Goal: Use online tool/utility: Utilize a website feature to perform a specific function

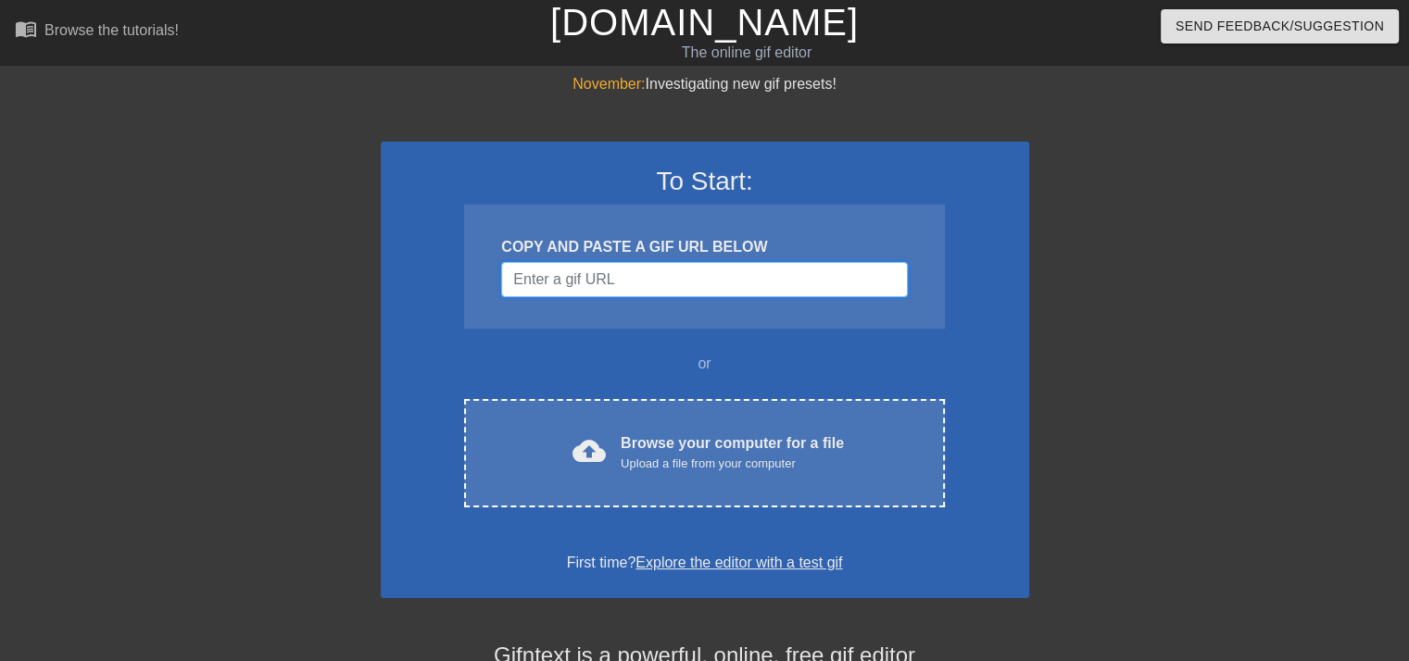
click at [674, 282] on input "Username" at bounding box center [704, 279] width 406 height 35
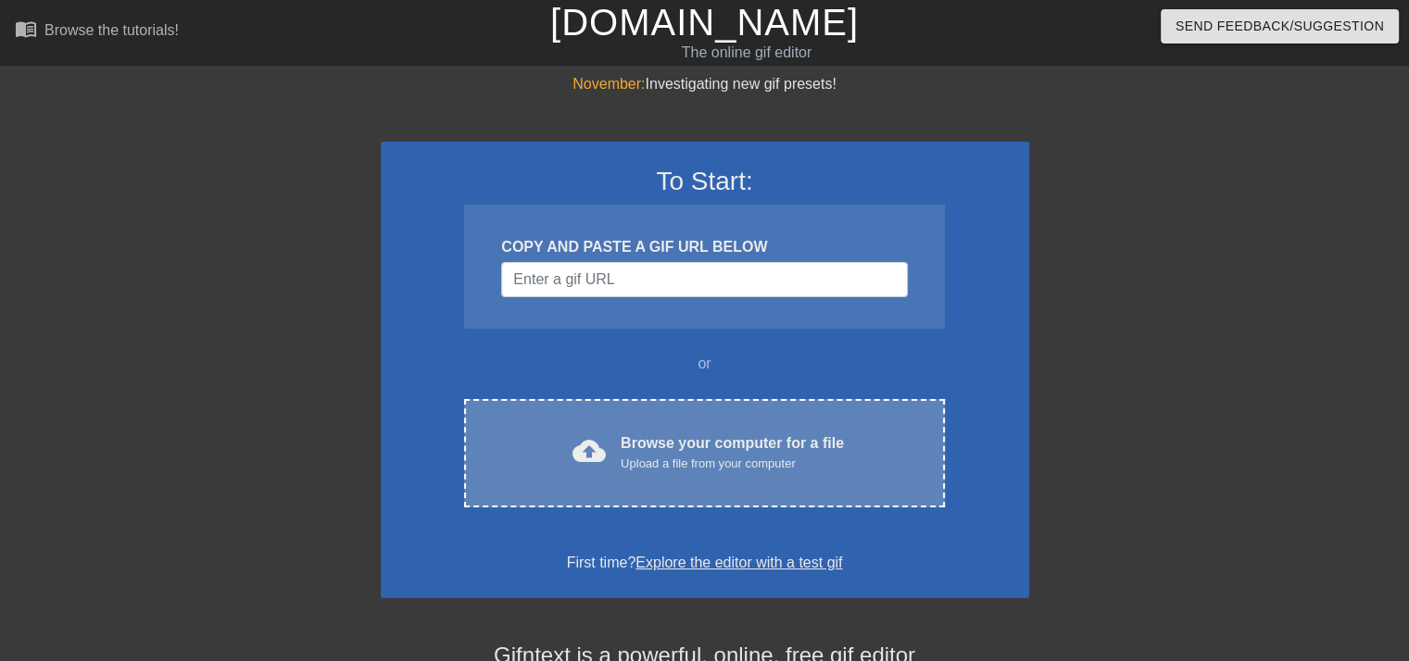
click at [716, 443] on div "Browse your computer for a file Upload a file from your computer" at bounding box center [732, 453] width 223 height 41
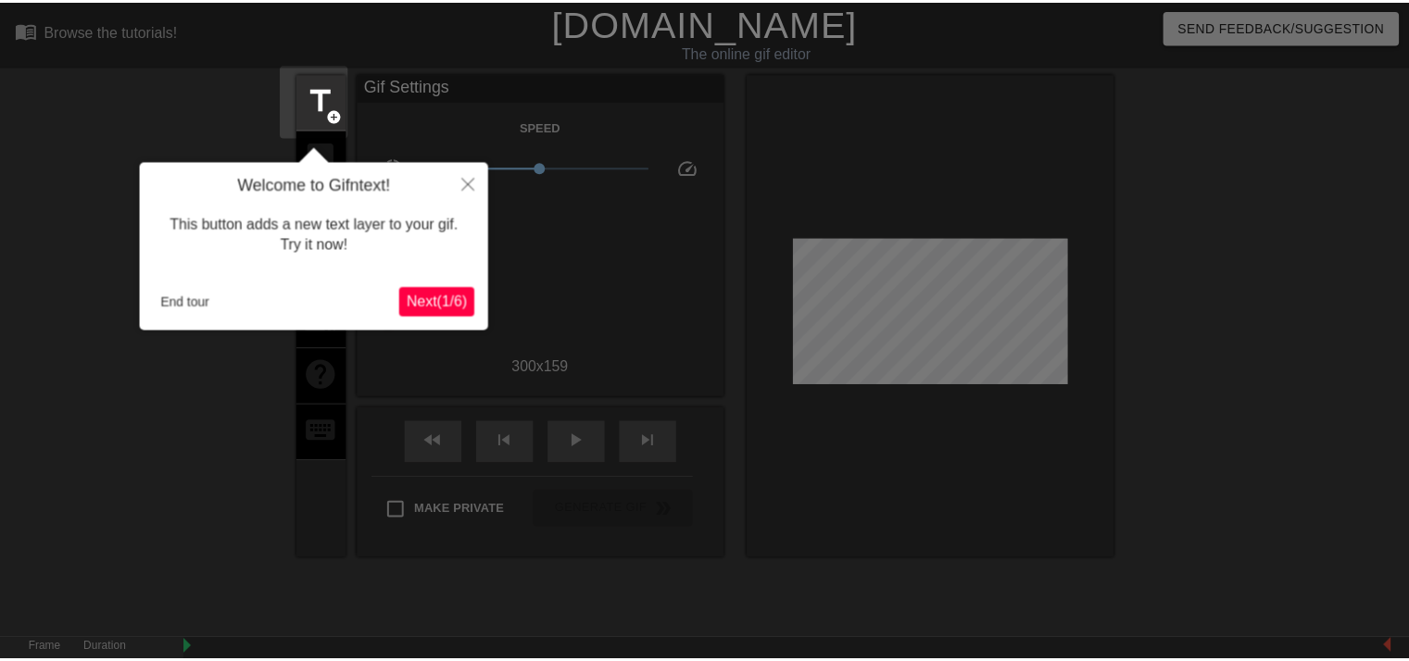
scroll to position [44, 0]
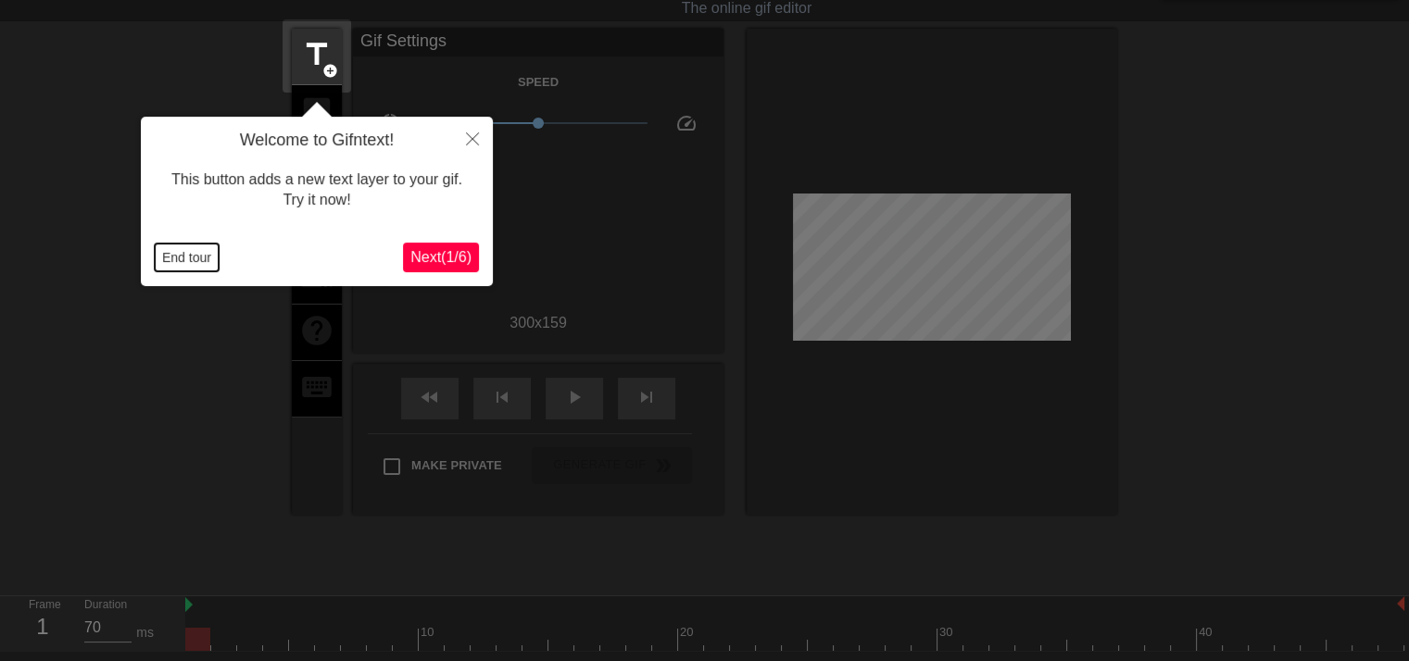
click at [183, 253] on button "End tour" at bounding box center [187, 258] width 64 height 28
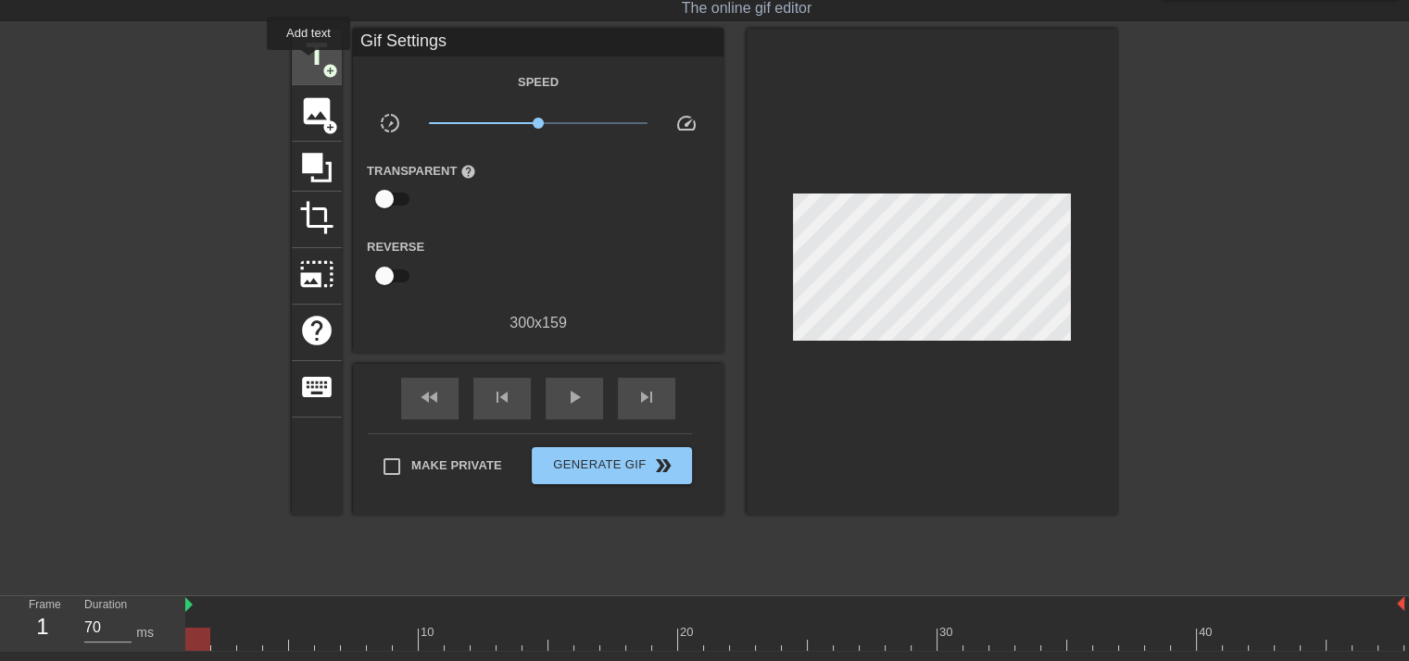
click at [308, 60] on span "title" at bounding box center [316, 54] width 35 height 35
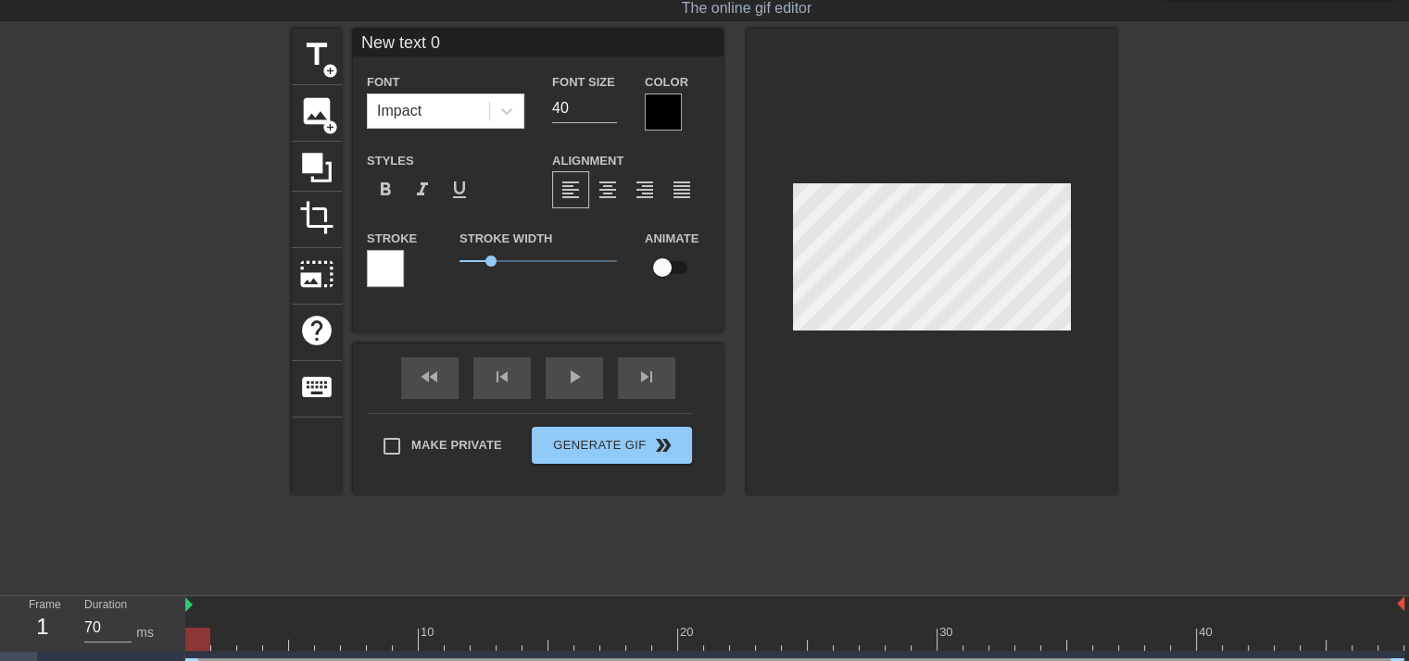
scroll to position [2, 4]
type input "C"
type textarea "C"
type input "Co"
type textarea "Co"
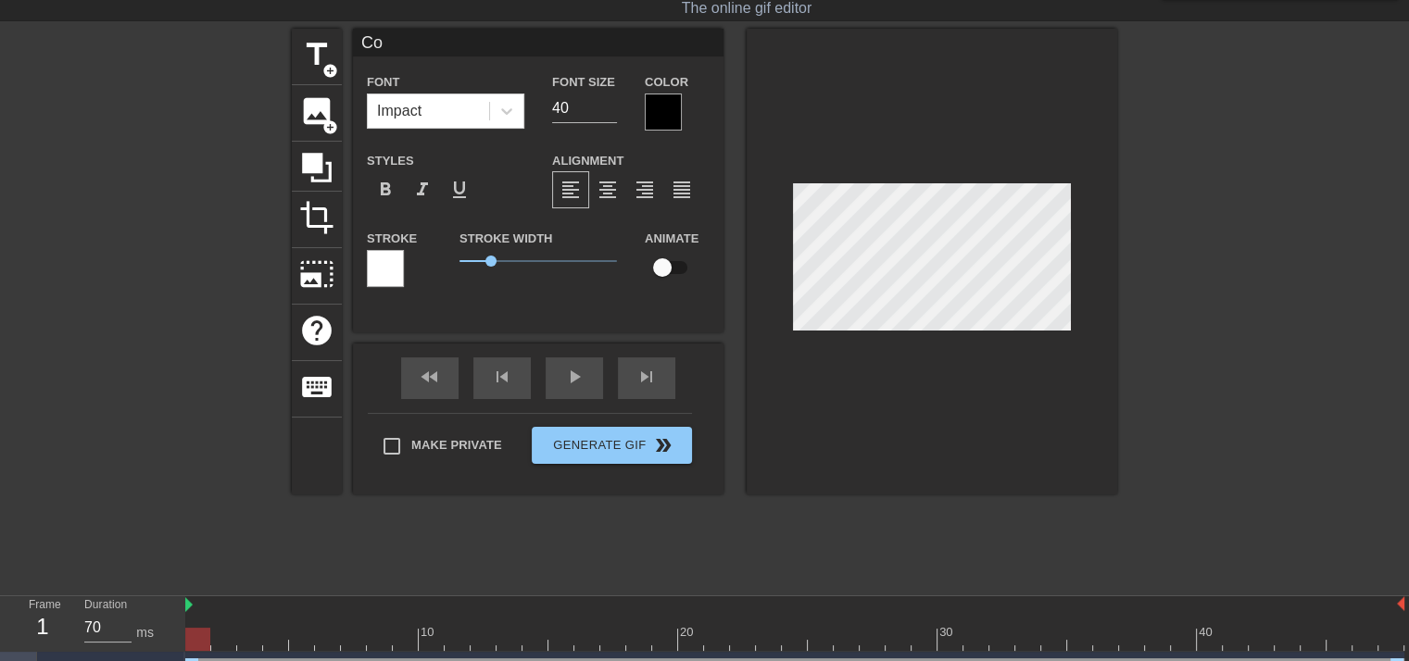
type input "Con"
type textarea "Con"
type input "Conv"
type textarea "Conv"
type input "Conve"
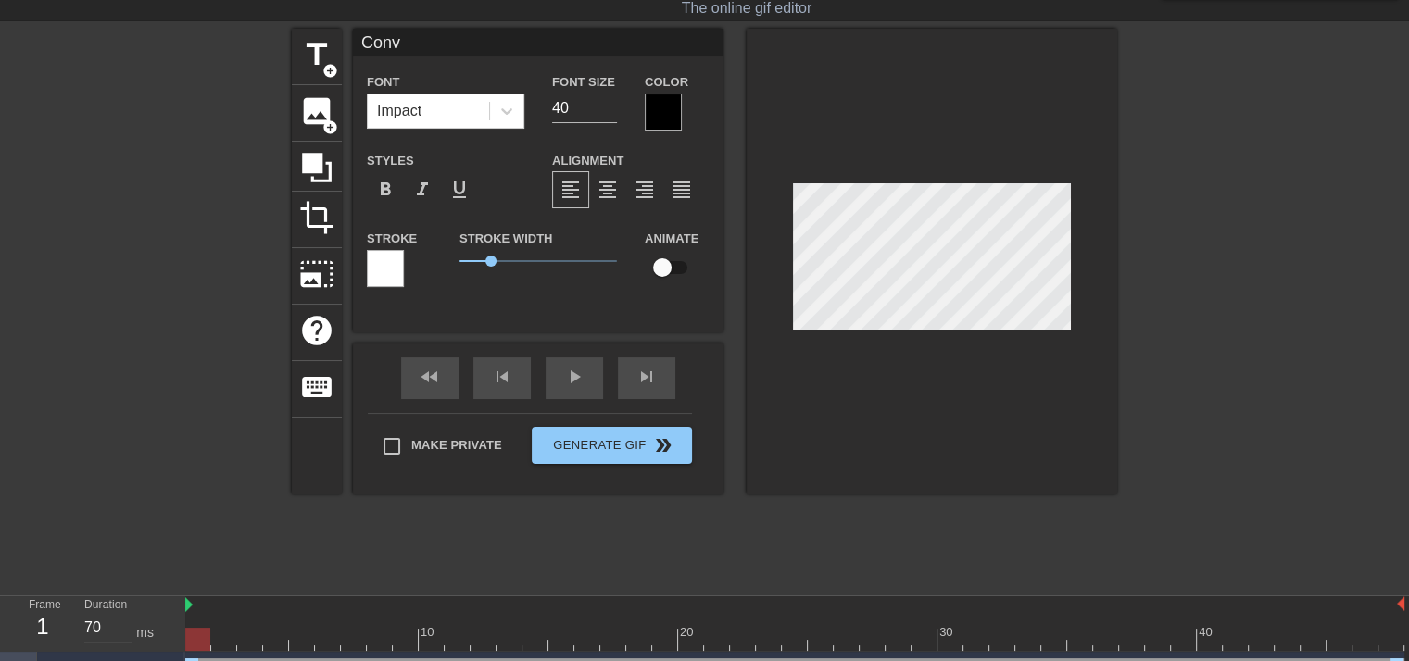
type textarea "Conve"
type input "Conver"
type textarea "Conver"
paste textarea "x"
type input "Converx"
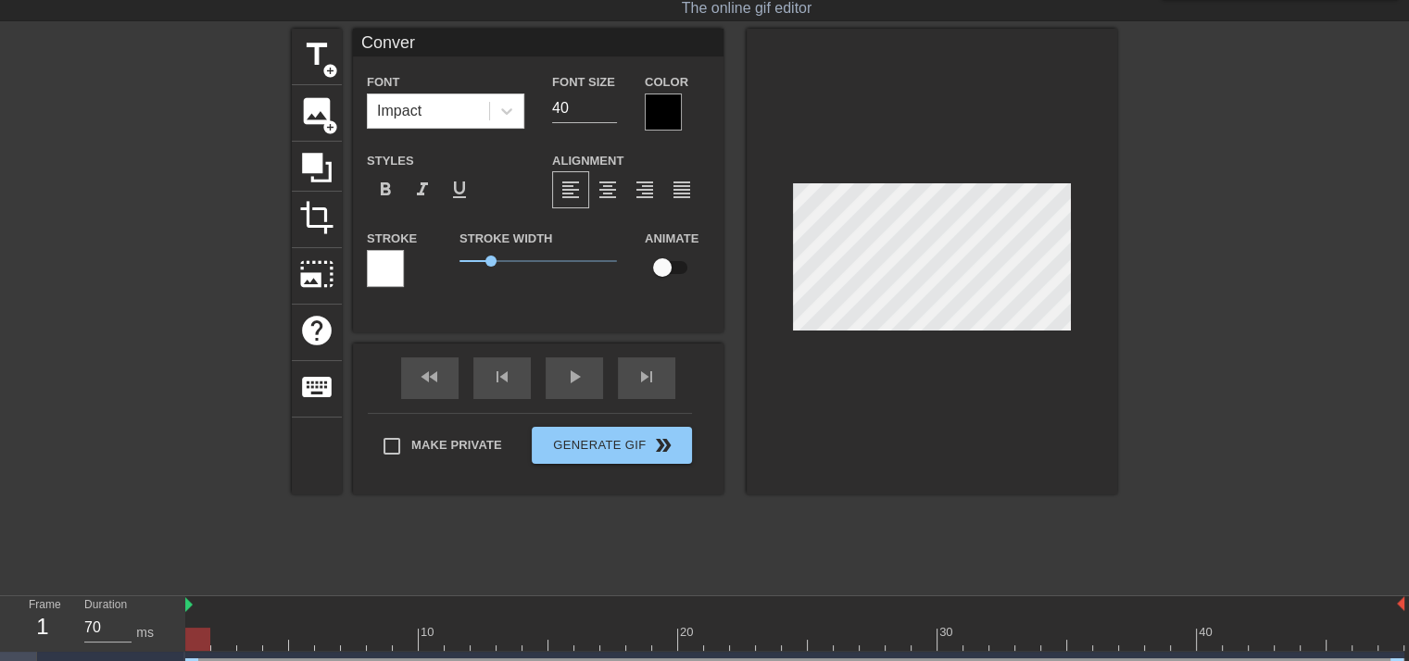
type textarea "Converx"
type input "Converxi"
type textarea "Converxi"
type input "Converx"
type textarea "Converx"
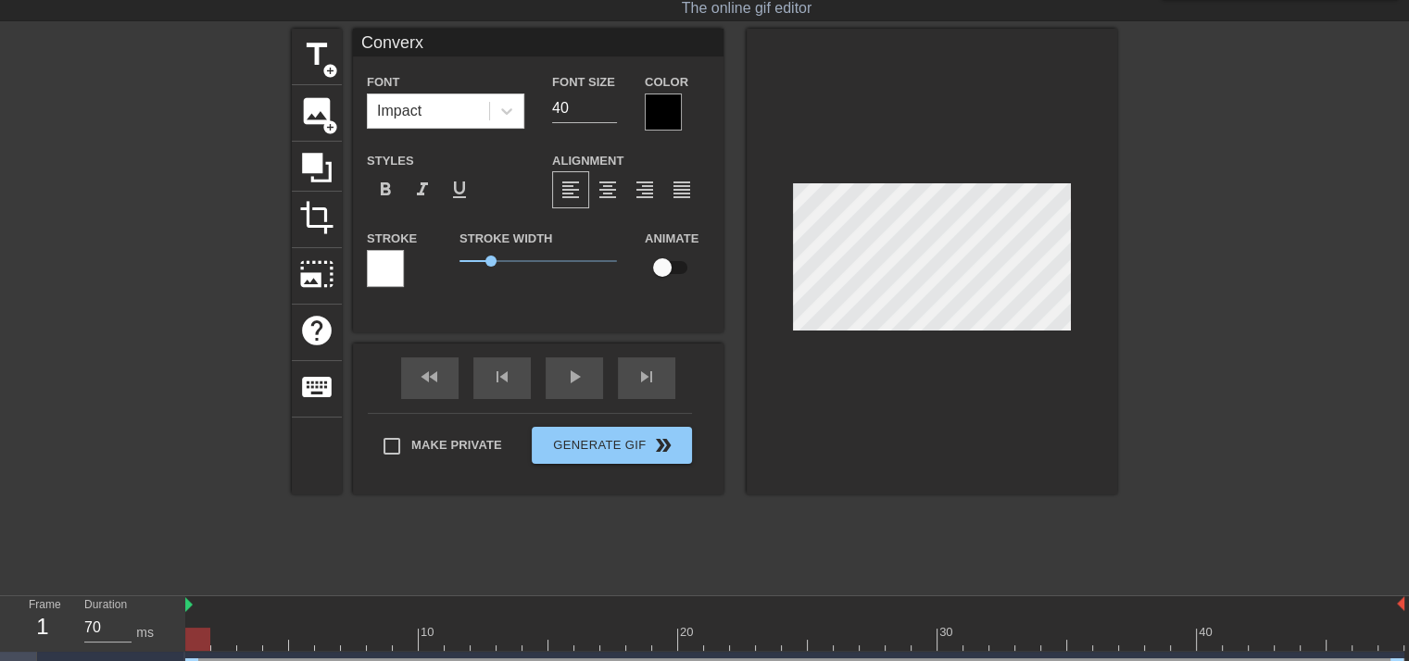
type input "Conver"
type textarea "Conver"
type input "Converi"
type textarea "Converi"
type input "Converio"
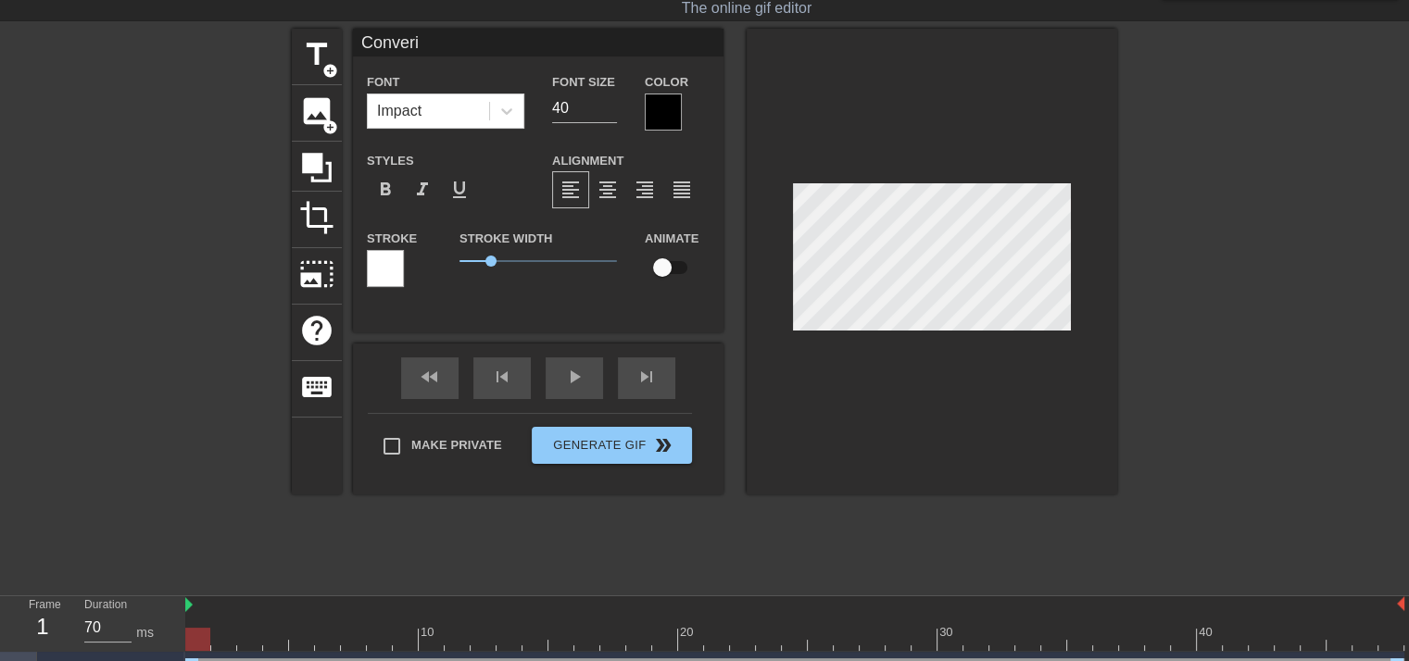
type textarea "Converio"
type input "Converion"
type textarea "Converion"
type input "Converion"
type textarea "Converion"
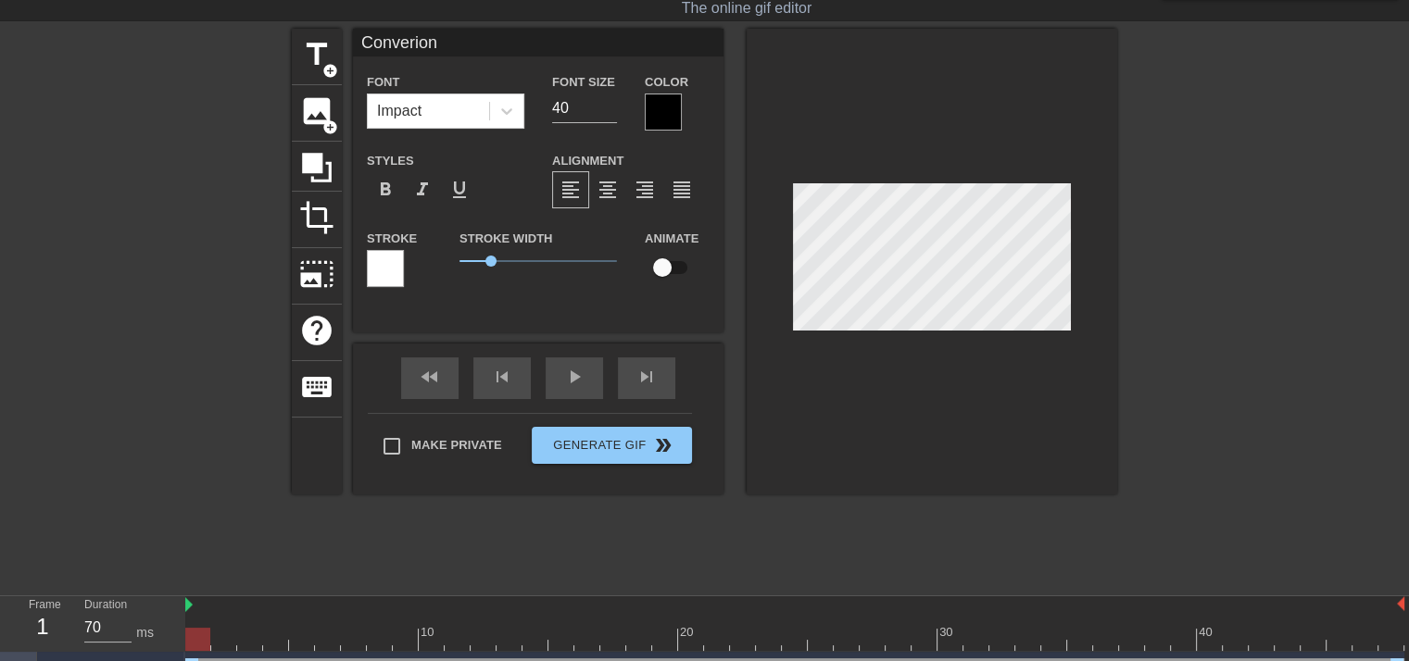
type input "Converion T"
type textarea "Converion T"
type input "Converion Th"
type textarea "Converion Th"
type input "Converion The"
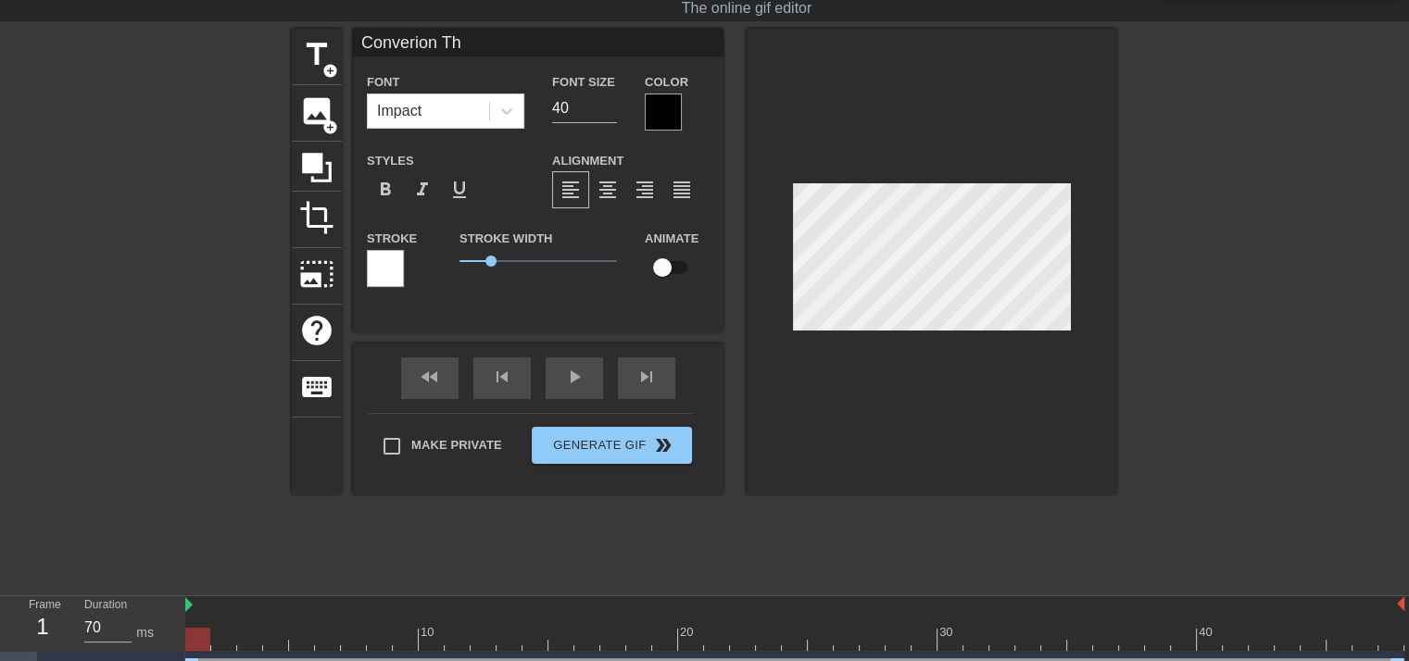
type textarea "Converion The"
type input "Converion Ther"
type textarea "Converion Ther"
type input "Converion Thera"
type textarea "Converion Thera"
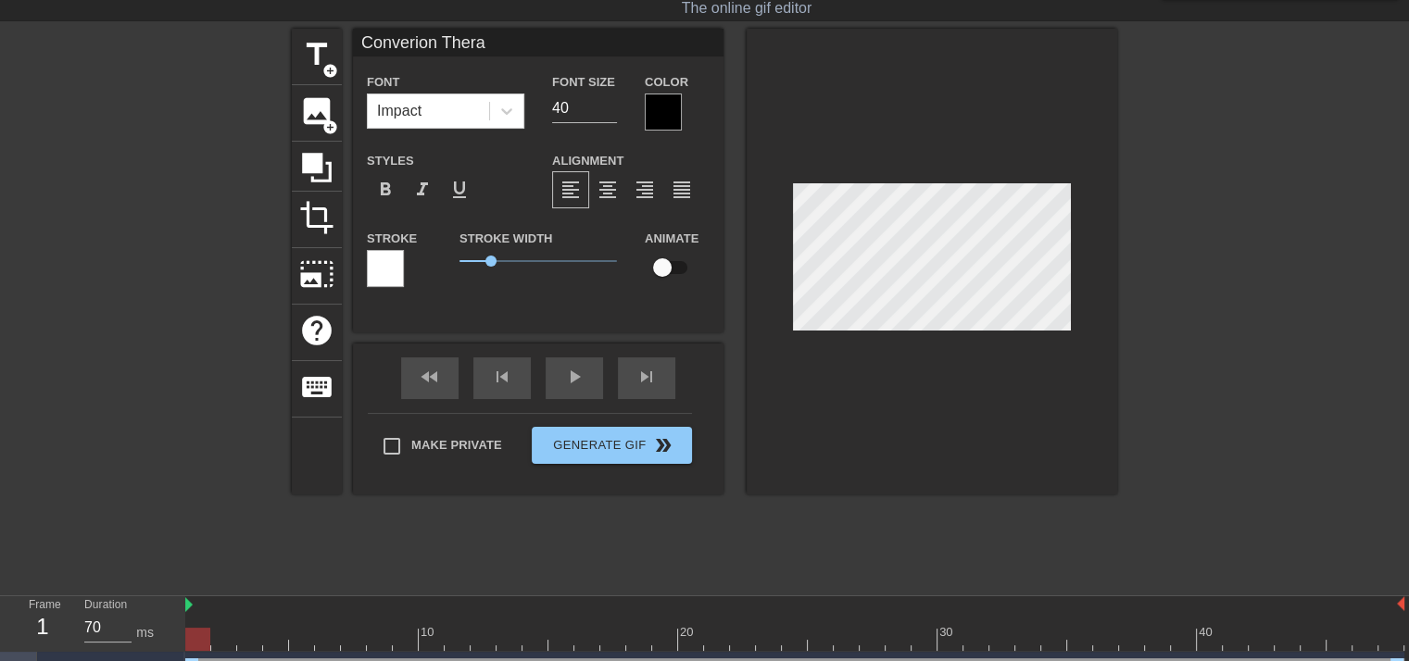
type input "Converion Therap"
type textarea "Converion Therap"
type input "Converion Therapy"
type textarea "Converion Therapy"
type input "Converion Therapy"
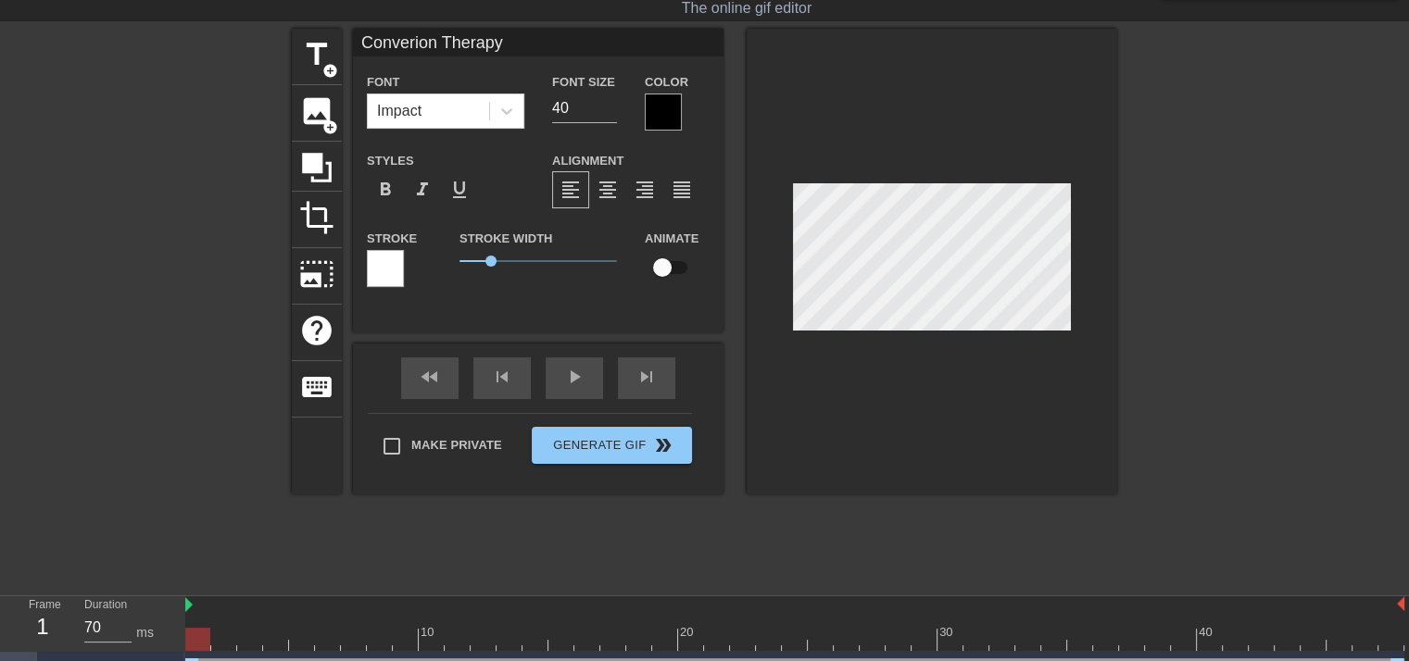
type textarea "Converion Therapy"
type input "Converion Therapy w"
type textarea "Converion Therapy w"
type input "Converion Therapy wa"
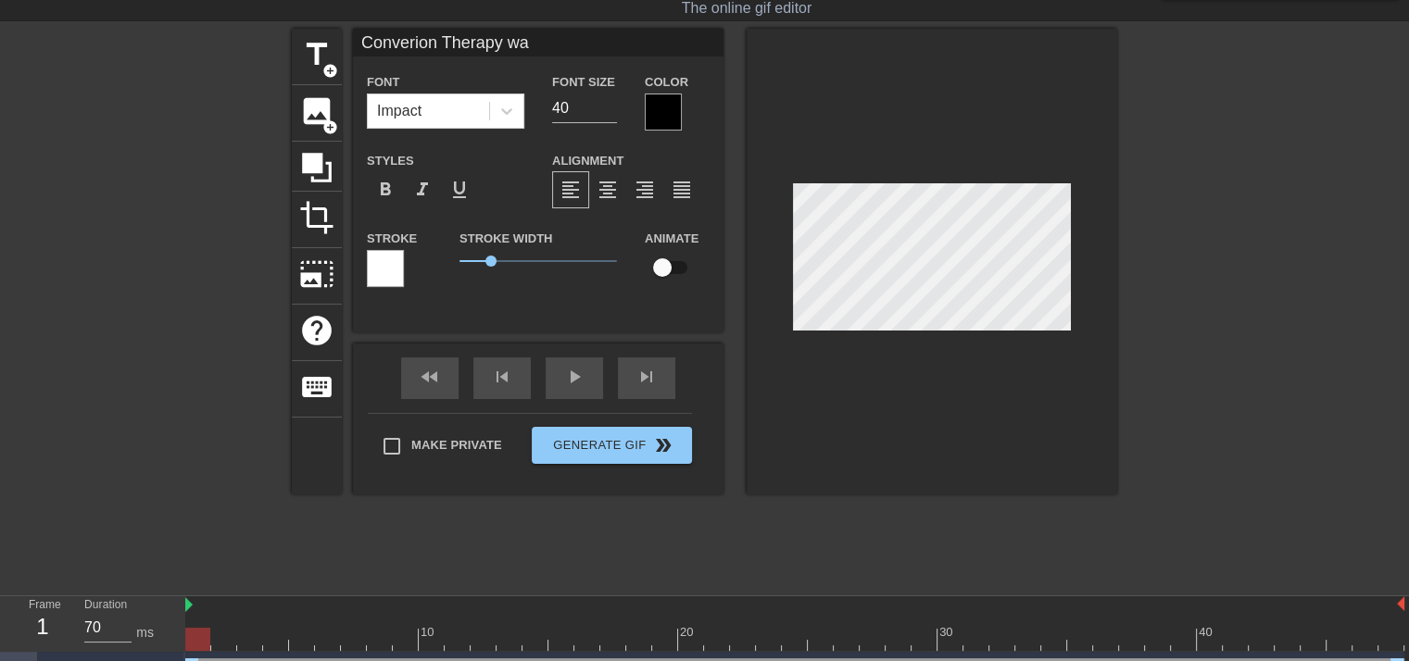
type textarea "Converion Therapy wa"
click at [526, 38] on input "Converion Therapy wa" at bounding box center [538, 43] width 371 height 28
paste input "d"
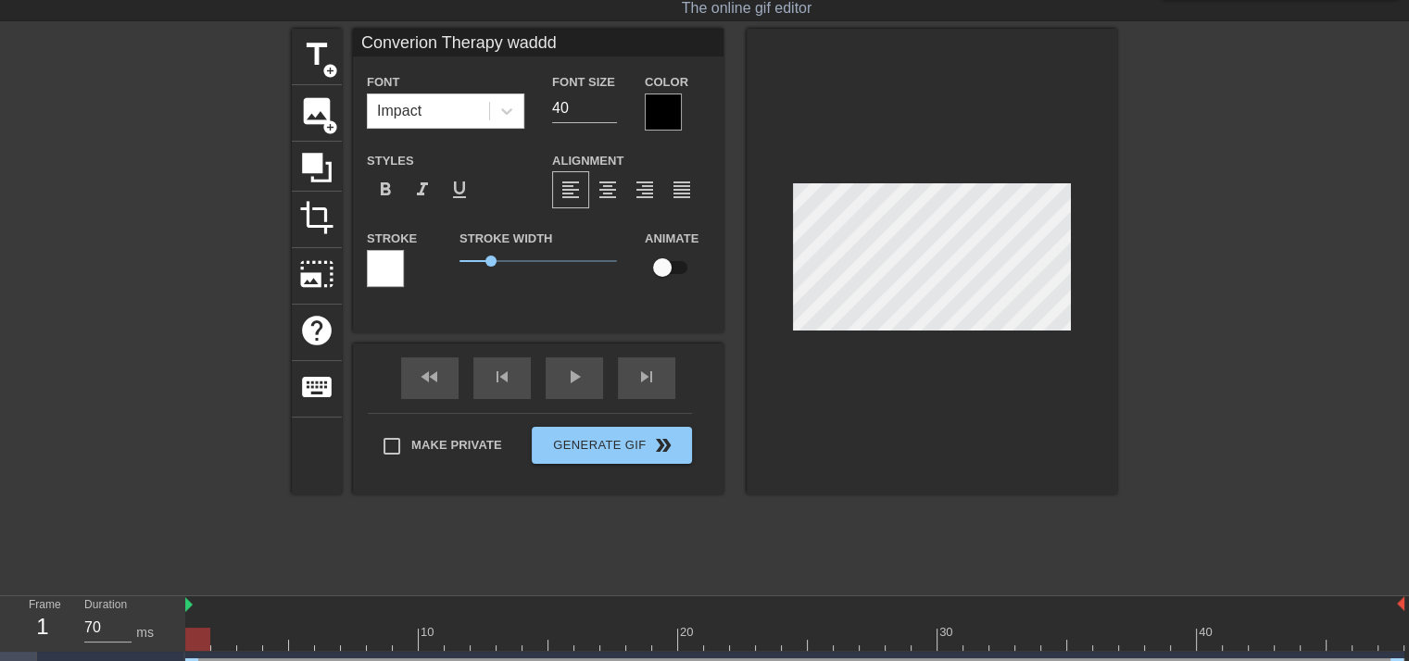
paste input "d"
click at [416, 44] on input "[MEDICAL_DATA] waddddd" at bounding box center [538, 43] width 371 height 28
click at [522, 46] on input "[MEDICAL_DATA] waddddd" at bounding box center [538, 43] width 371 height 28
paste input "s"
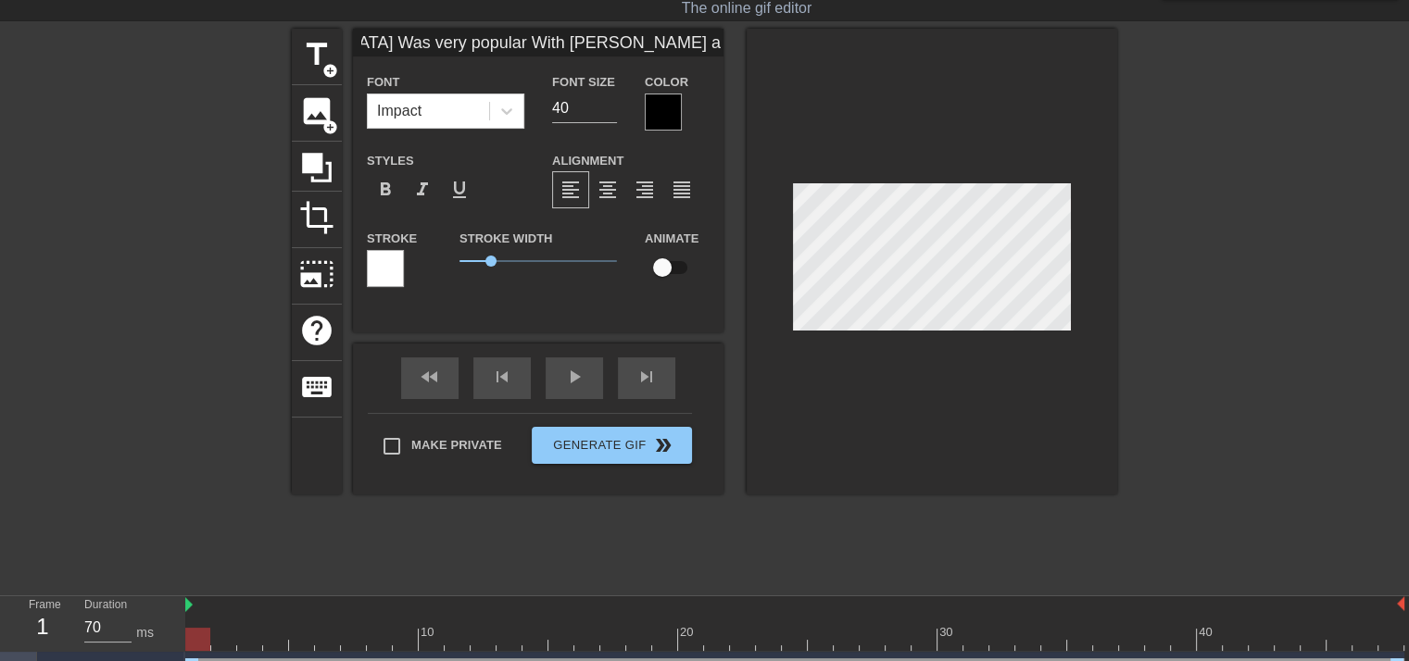
paste input "s"
click at [547, 38] on input "[MEDICAL_DATA] Was very popular With [PERSON_NAME] and her friends" at bounding box center [538, 43] width 371 height 28
type input "[MEDICAL_DATA] was very popular with [PERSON_NAME] and her friends"
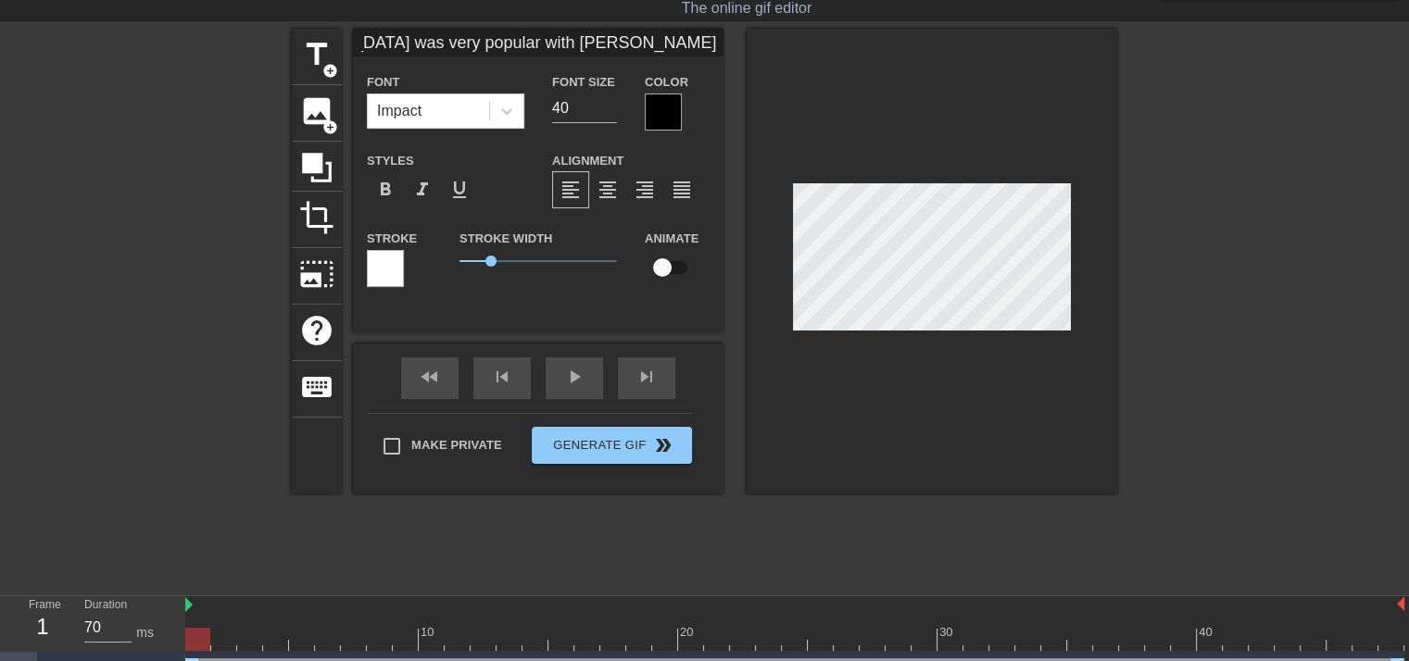
scroll to position [2, 10]
click at [615, 116] on input "40" at bounding box center [584, 109] width 65 height 30
click at [611, 112] on input "23" at bounding box center [584, 109] width 65 height 30
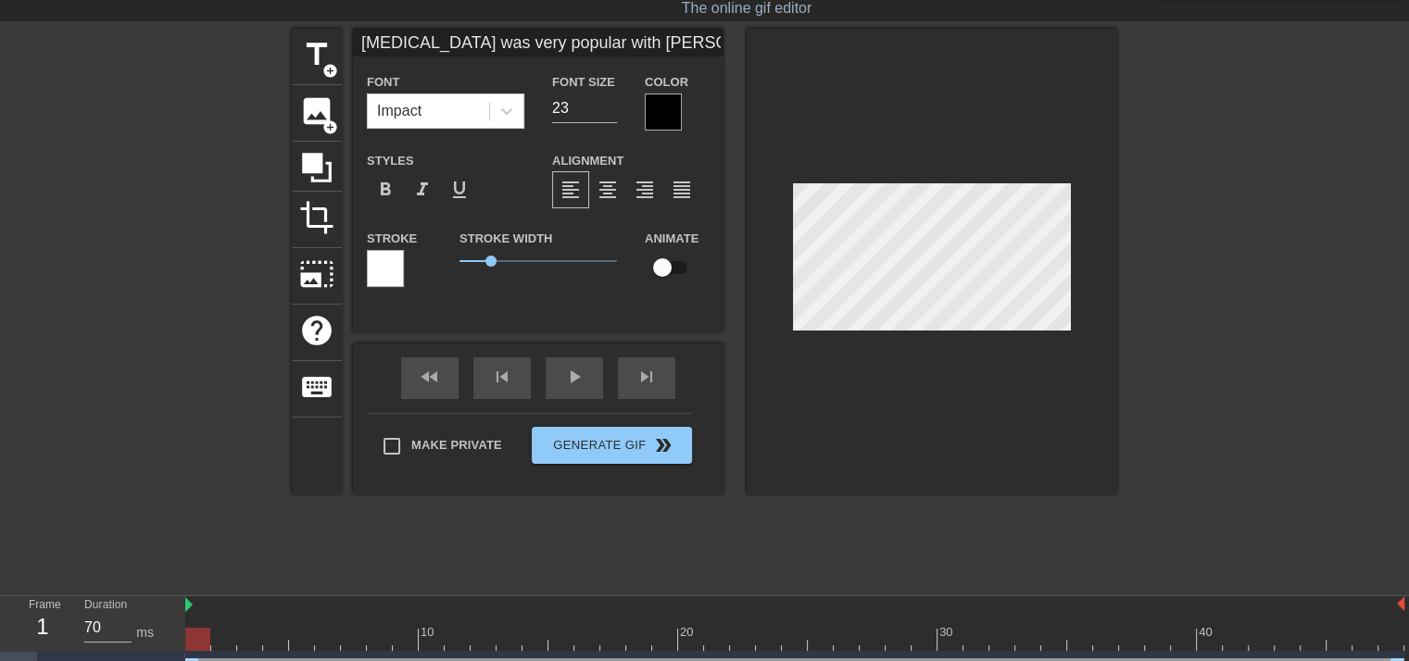
click at [1133, 275] on div "title add_circle image add_circle crop photo_size_select_large help keyboard [M…" at bounding box center [704, 307] width 1409 height 556
click at [614, 107] on input "22" at bounding box center [584, 109] width 65 height 30
click at [614, 107] on input "21" at bounding box center [584, 109] width 65 height 30
type input "20"
click at [614, 107] on input "20" at bounding box center [584, 109] width 65 height 30
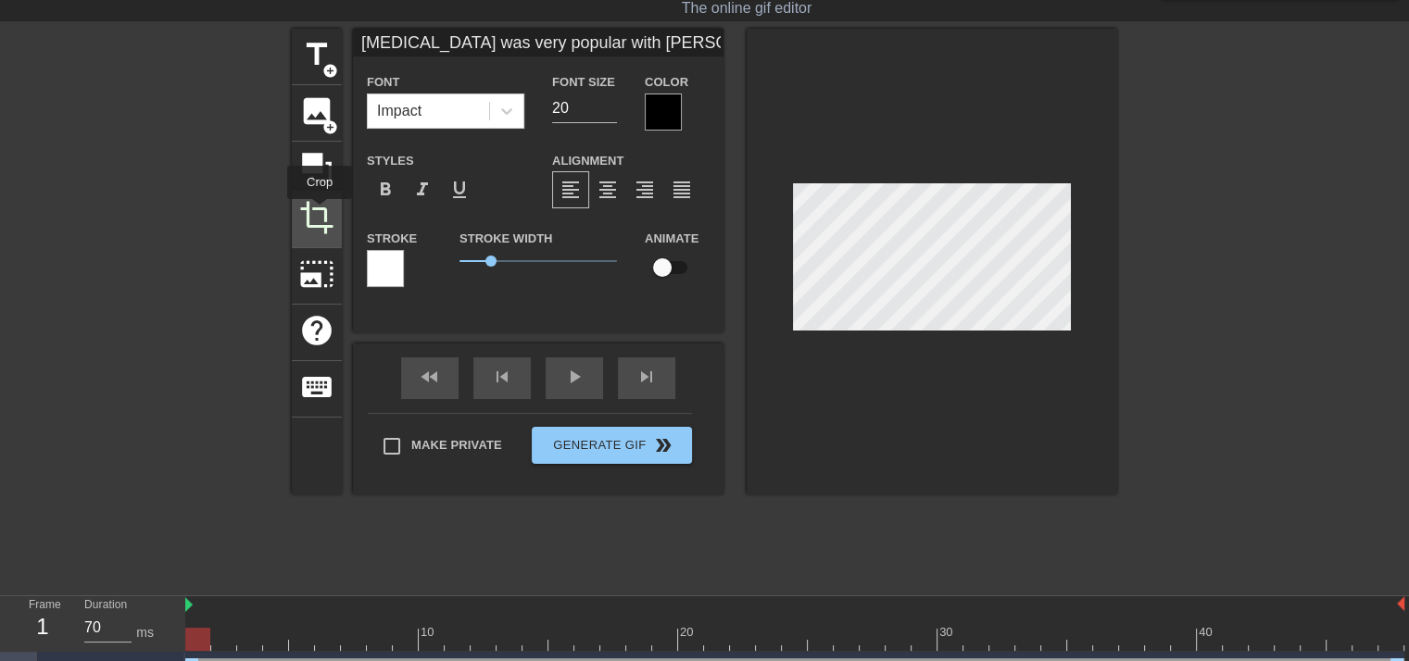
click at [320, 212] on span "crop" at bounding box center [316, 217] width 35 height 35
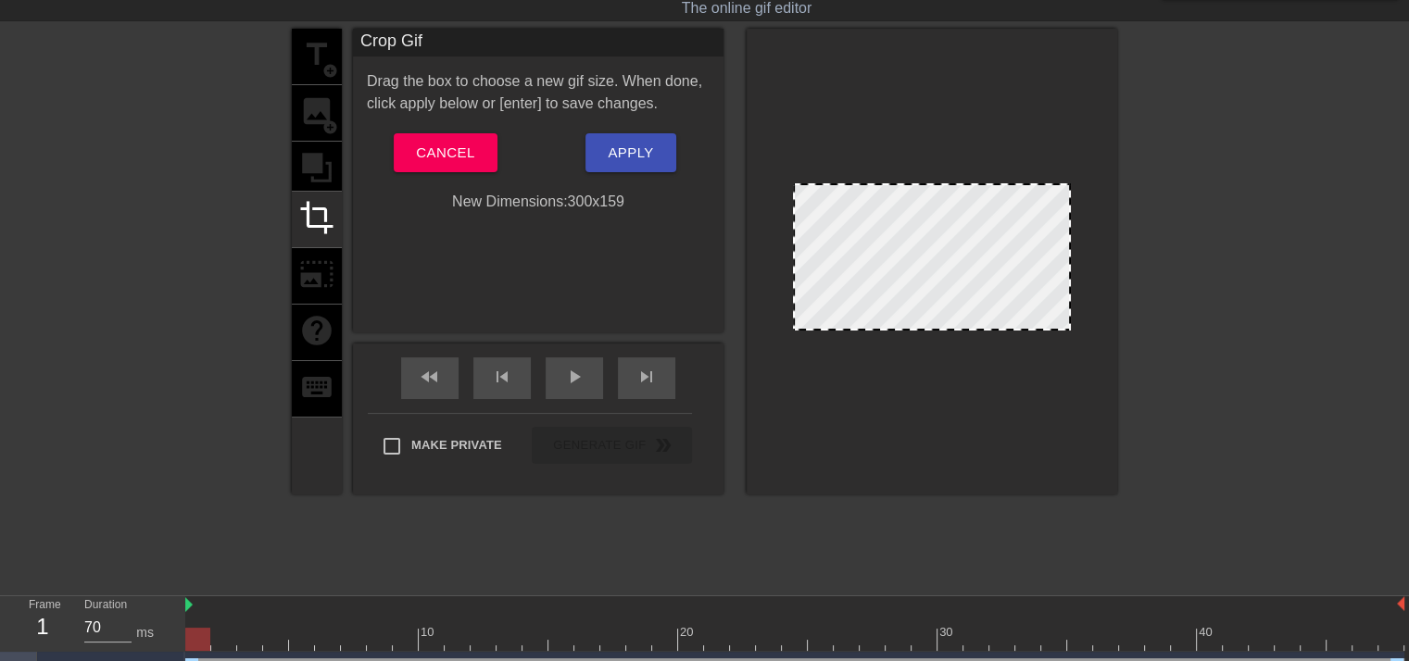
click at [597, 218] on div "Crop Gif Drag the box to choose a new gif size. When done, click apply below or…" at bounding box center [538, 181] width 371 height 304
click at [602, 204] on div "New Dimensions: 300 x 159" at bounding box center [538, 202] width 371 height 22
drag, startPoint x: 534, startPoint y: 264, endPoint x: 578, endPoint y: 194, distance: 83.3
click at [534, 260] on div "Crop Gif Drag the box to choose a new gif size. When done, click apply below or…" at bounding box center [538, 181] width 371 height 304
drag, startPoint x: 499, startPoint y: 238, endPoint x: 506, endPoint y: 188, distance: 50.4
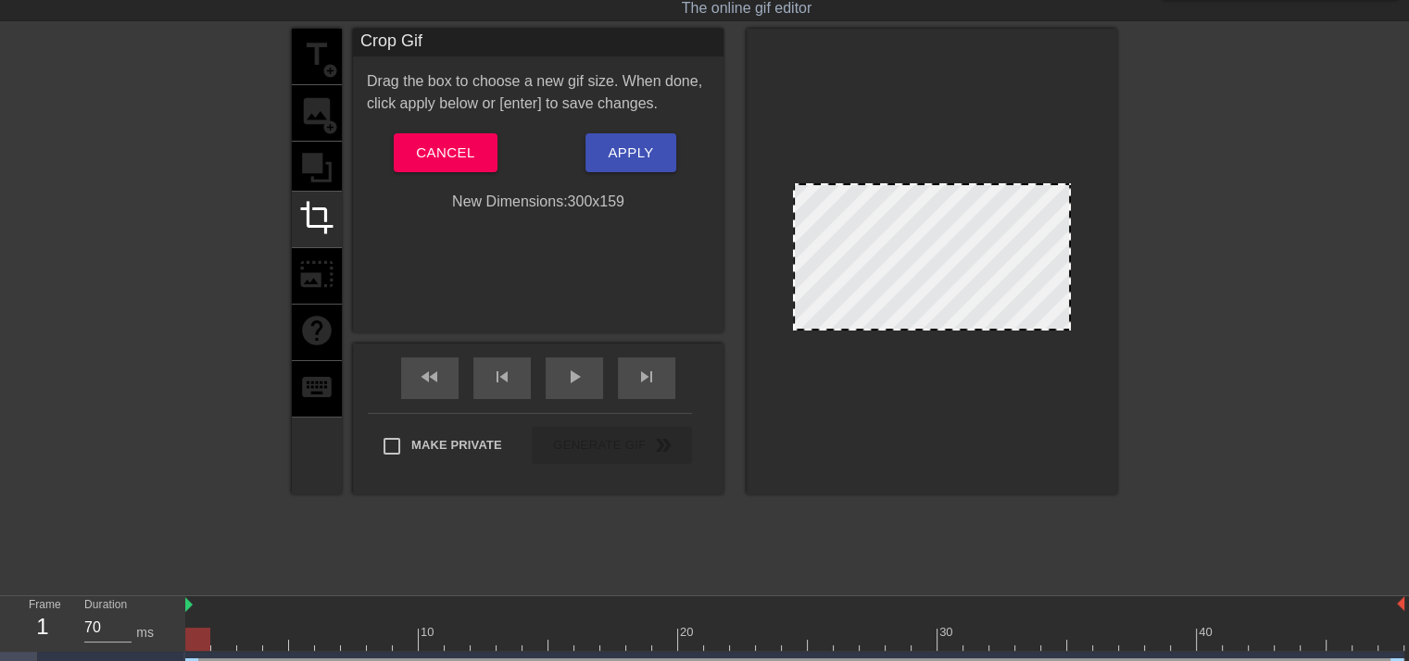
click at [499, 227] on div "Crop Gif Drag the box to choose a new gif size. When done, click apply below or…" at bounding box center [538, 181] width 371 height 304
click at [508, 186] on div "Drag the box to choose a new gif size. When done, click apply below or [enter] …" at bounding box center [538, 141] width 343 height 143
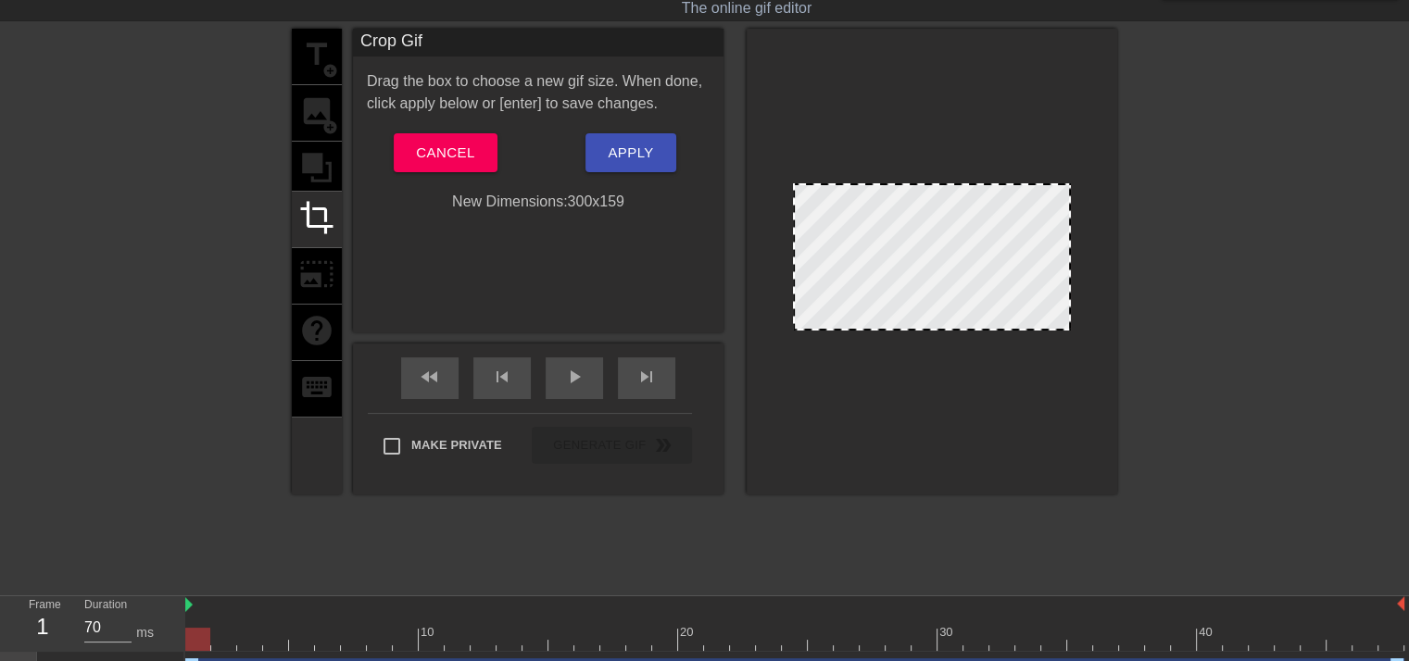
drag, startPoint x: 859, startPoint y: 182, endPoint x: 862, endPoint y: 165, distance: 16.9
click at [862, 165] on div at bounding box center [932, 262] width 371 height 466
drag, startPoint x: 795, startPoint y: 185, endPoint x: 745, endPoint y: 125, distance: 78.3
click at [745, 125] on div "title add_circle image add_circle crop photo_size_select_large help keyboard Cr…" at bounding box center [704, 262] width 825 height 466
click at [436, 137] on button "Cancel" at bounding box center [445, 152] width 103 height 39
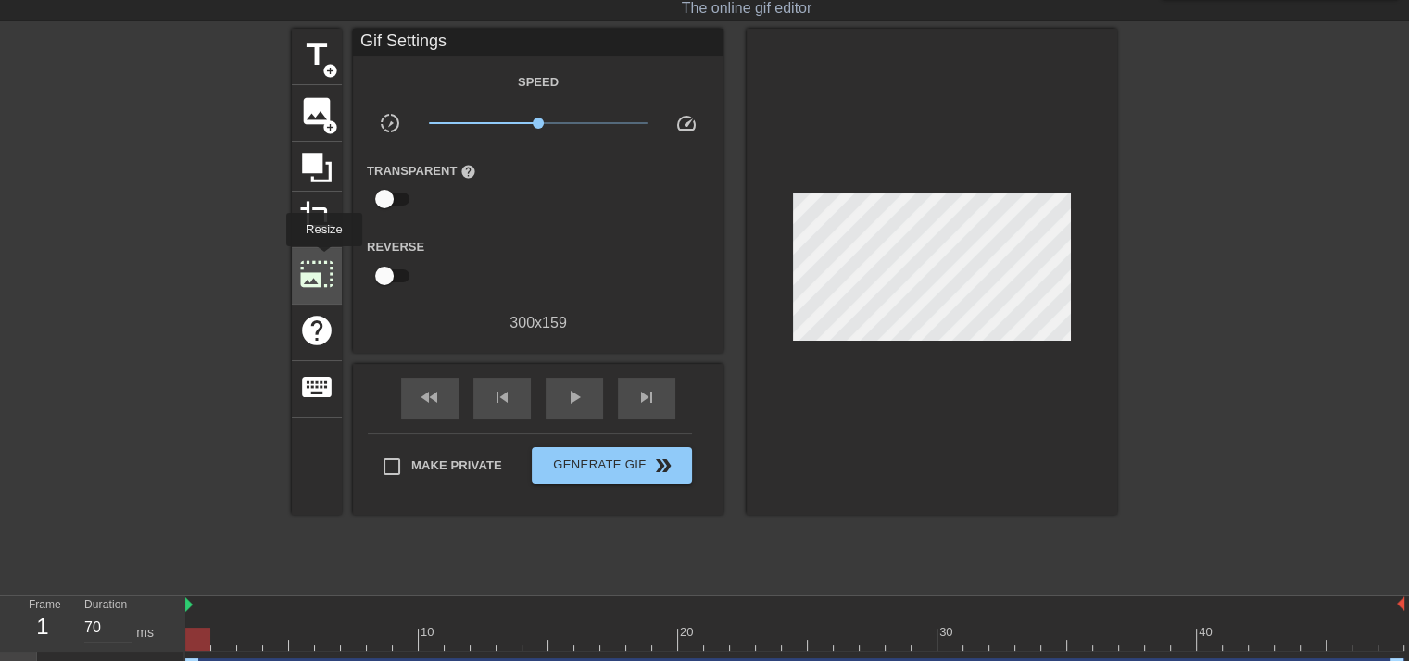
click at [322, 259] on span "photo_size_select_large" at bounding box center [316, 274] width 35 height 35
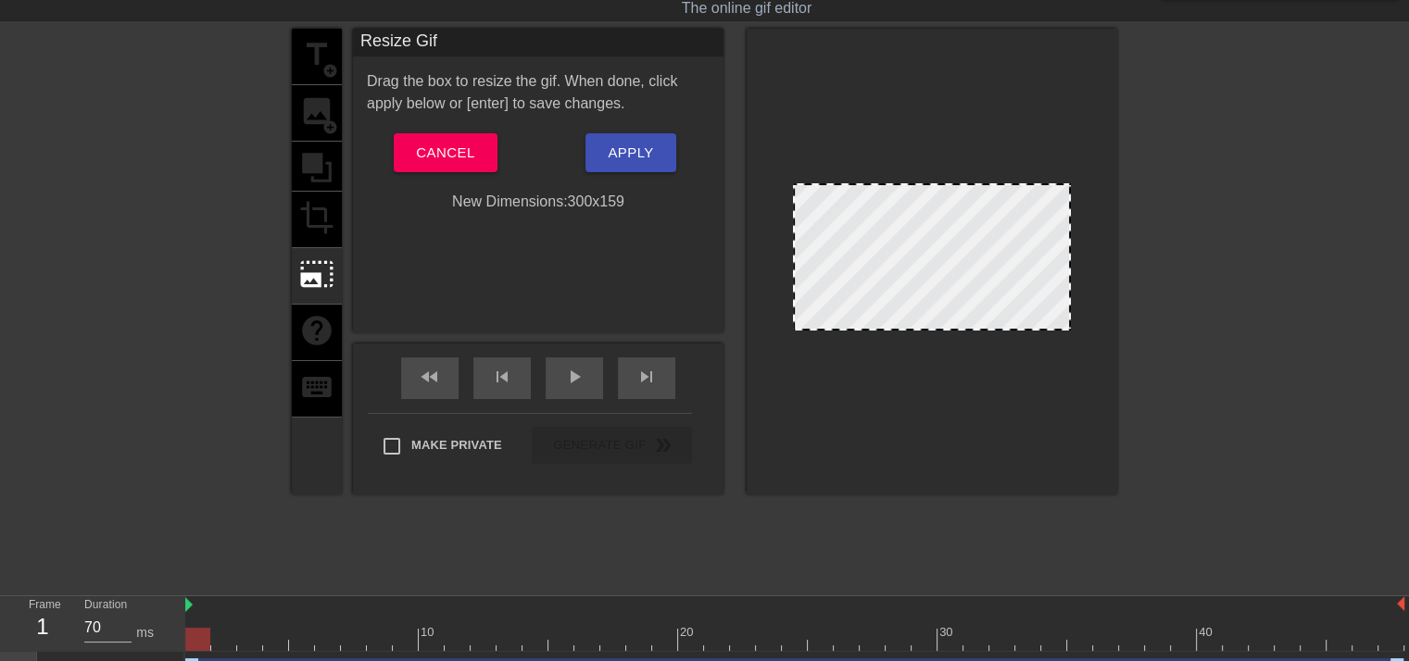
drag, startPoint x: 793, startPoint y: 183, endPoint x: 796, endPoint y: 158, distance: 25.2
click at [794, 155] on div at bounding box center [932, 262] width 371 height 466
drag, startPoint x: 801, startPoint y: 182, endPoint x: 812, endPoint y: 194, distance: 15.8
click at [812, 194] on div at bounding box center [932, 262] width 371 height 466
drag, startPoint x: 793, startPoint y: 182, endPoint x: 779, endPoint y: 175, distance: 15.3
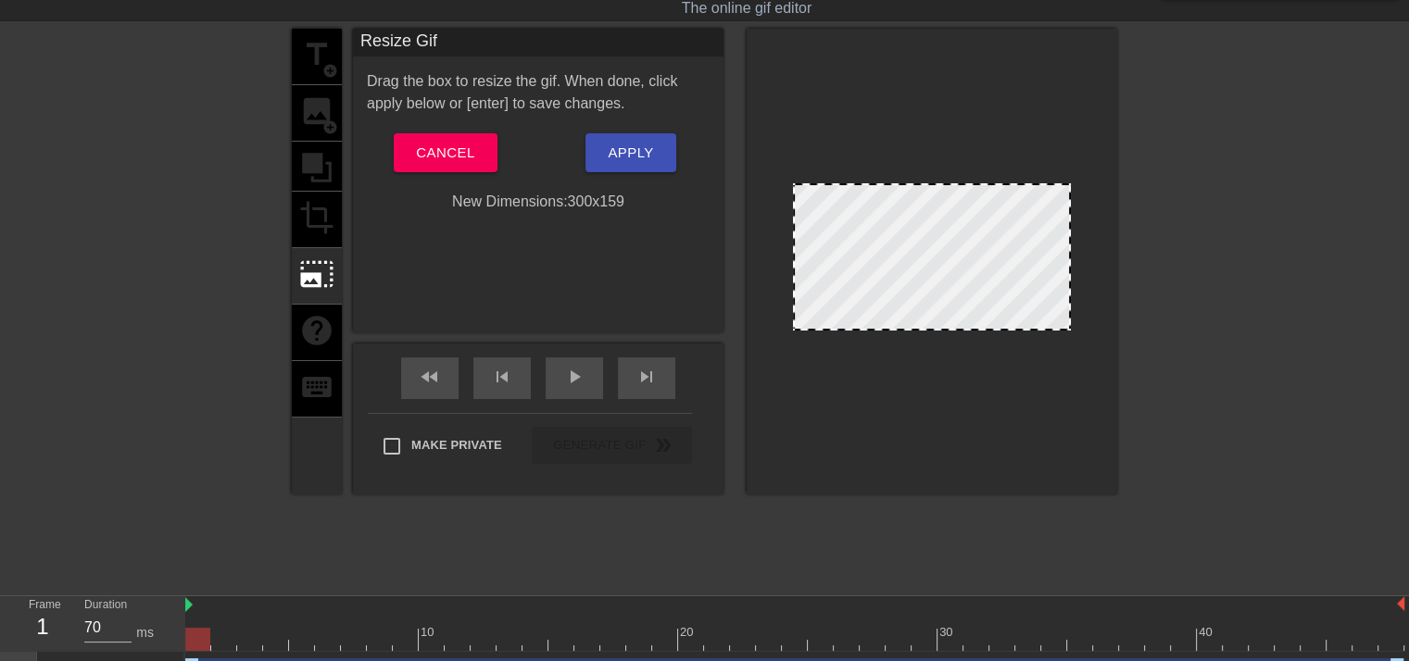
click at [795, 196] on div at bounding box center [932, 262] width 371 height 466
click at [779, 157] on div at bounding box center [932, 262] width 371 height 466
click at [793, 183] on div at bounding box center [932, 256] width 278 height 147
drag, startPoint x: 791, startPoint y: 183, endPoint x: 782, endPoint y: 164, distance: 21.5
click at [782, 164] on div at bounding box center [932, 262] width 371 height 466
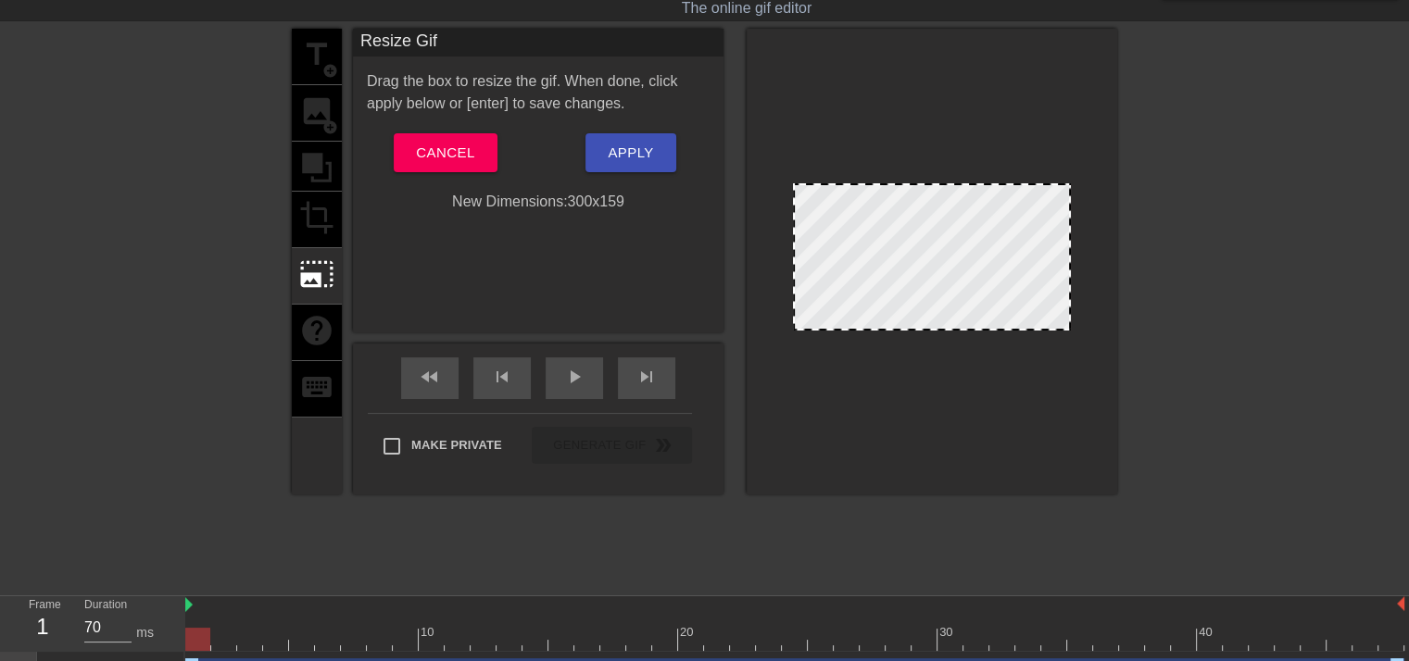
drag, startPoint x: 850, startPoint y: 195, endPoint x: 885, endPoint y: 210, distance: 37.3
click at [888, 210] on div at bounding box center [932, 256] width 278 height 147
drag, startPoint x: 868, startPoint y: 210, endPoint x: 785, endPoint y: 148, distance: 103.9
click at [809, 131] on div at bounding box center [932, 262] width 371 height 466
click at [826, 178] on div at bounding box center [932, 262] width 371 height 466
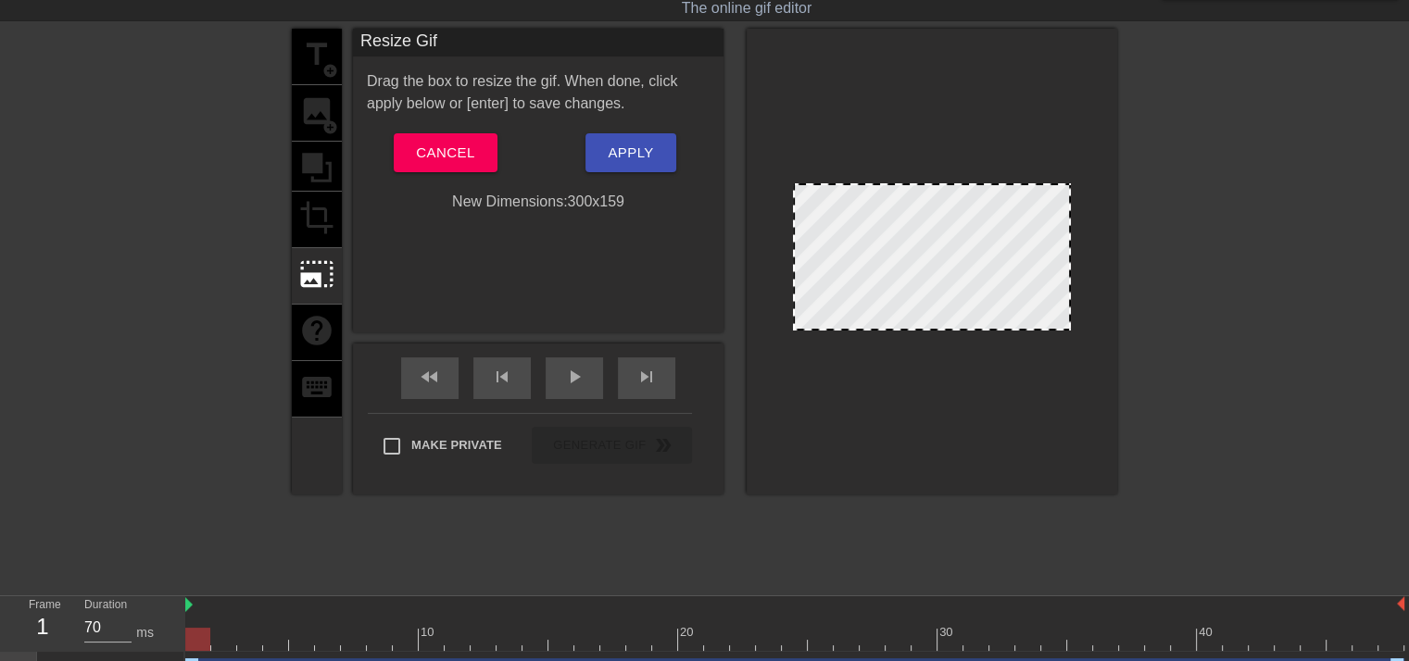
drag, startPoint x: 828, startPoint y: 183, endPoint x: 754, endPoint y: 151, distance: 80.5
click at [831, 148] on div at bounding box center [932, 262] width 371 height 466
click at [455, 142] on span "Cancel" at bounding box center [445, 153] width 58 height 24
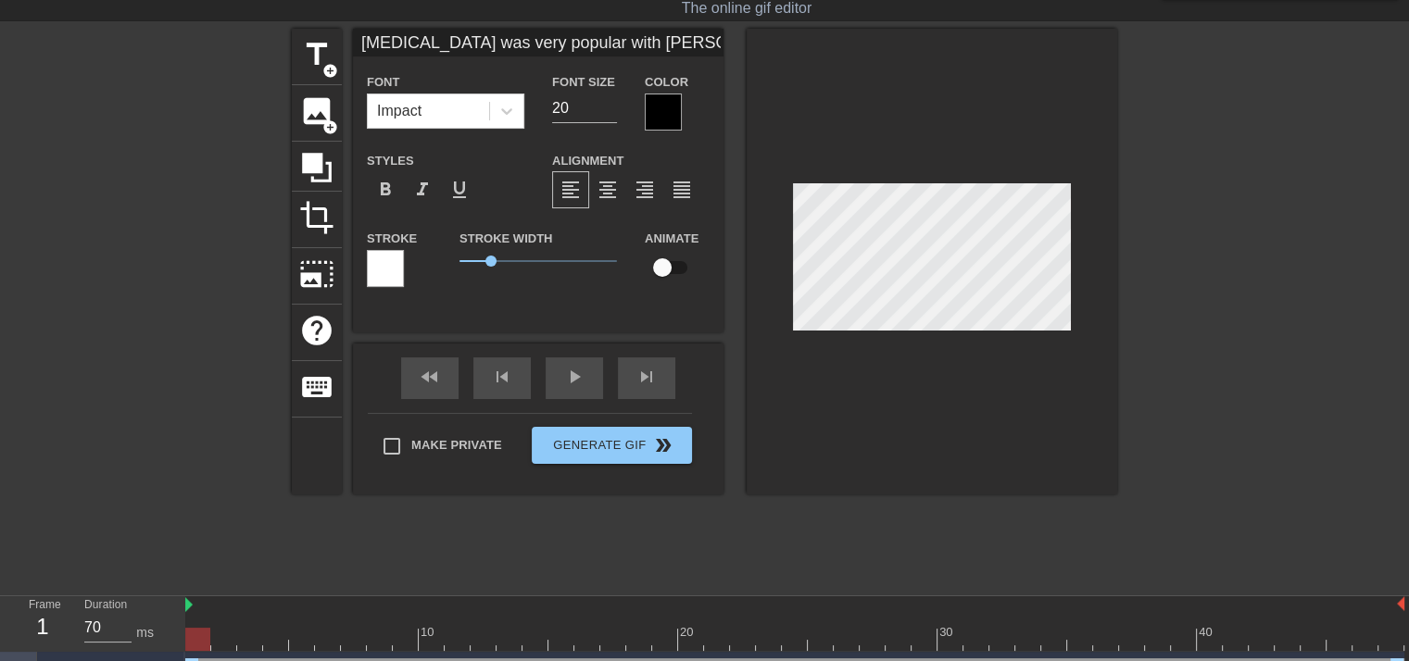
click at [636, 40] on input "[MEDICAL_DATA] was very popular with [PERSON_NAME] and her friends" at bounding box center [538, 43] width 371 height 28
type input "[MEDICAL_DATA] was very popular with [PERSON_NAME] and her friends"
type textarea "[MEDICAL_DATA] was very popular with [PERSON_NAME] and her friends"
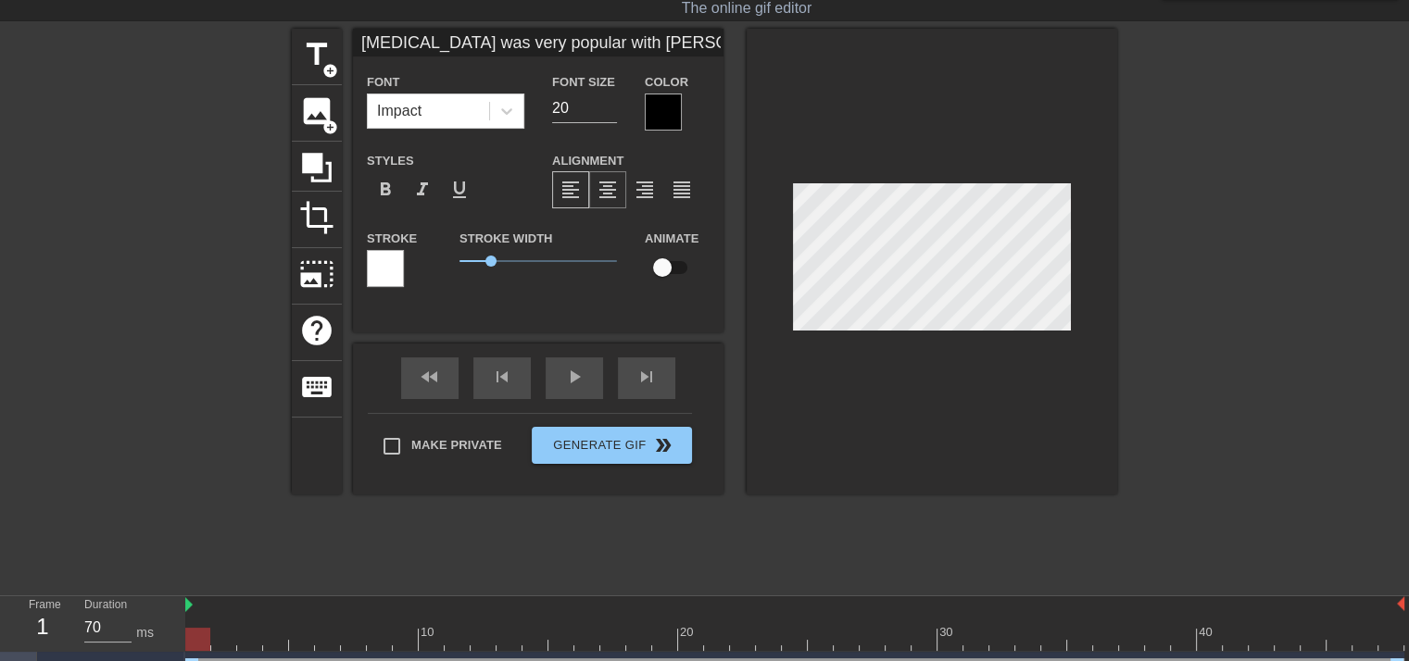
click at [602, 180] on span "format_align_center" at bounding box center [608, 190] width 22 height 22
click at [662, 106] on div at bounding box center [663, 112] width 37 height 37
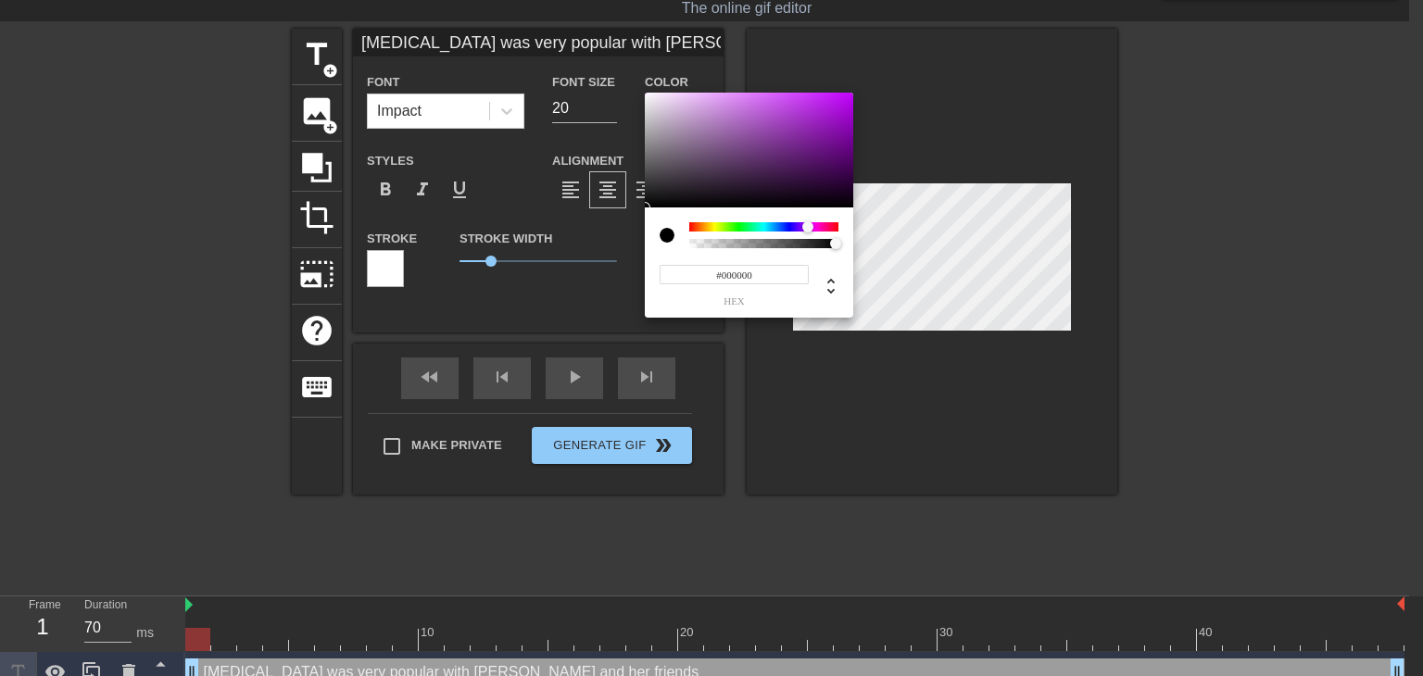
drag, startPoint x: 819, startPoint y: 225, endPoint x: 808, endPoint y: 227, distance: 11.3
click at [808, 227] on div at bounding box center [763, 226] width 149 height 9
type input "[MEDICAL_DATA] was very popular with [PERSON_NAME] and her friends"
type input "#5A0474"
type input "[MEDICAL_DATA] was very popular with [PERSON_NAME] and her friends"
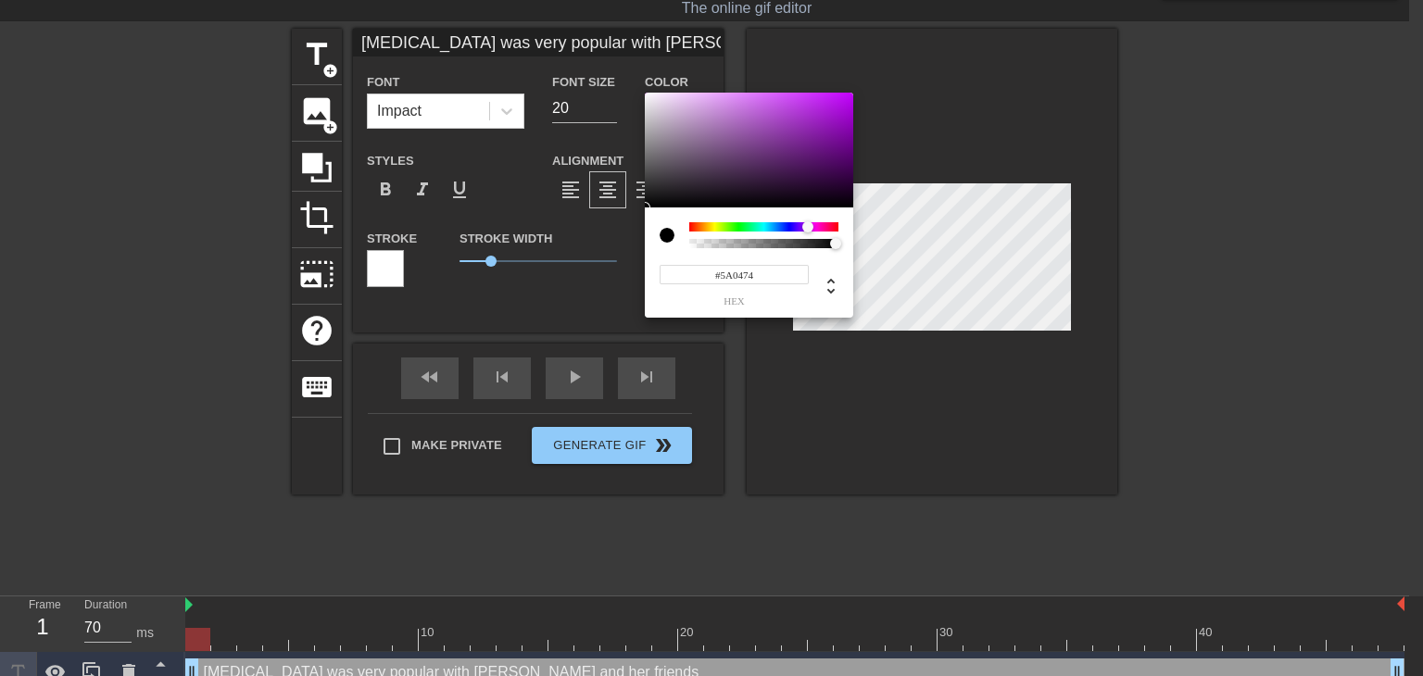
type input "#5A0274"
type input "[MEDICAL_DATA] was very popular with [PERSON_NAME] and her friends"
type input "#5A0174"
click at [852, 155] on div at bounding box center [749, 150] width 208 height 115
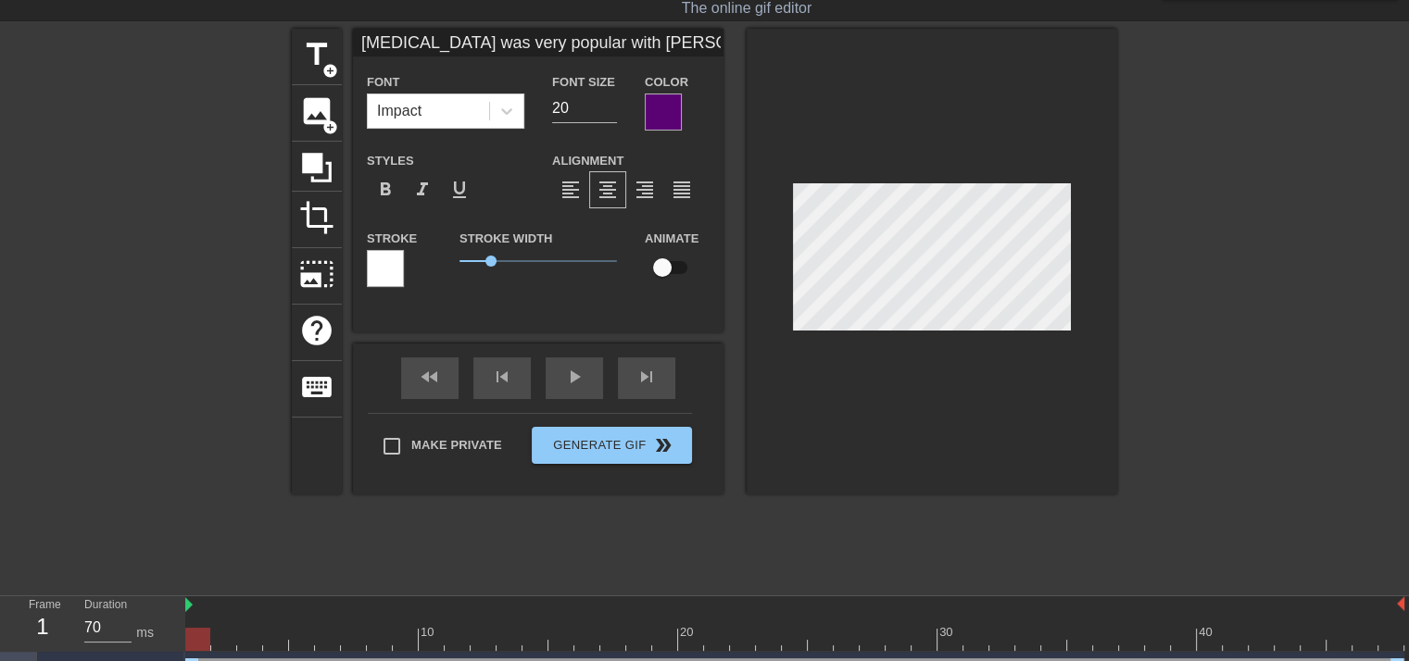
click at [354, 268] on div "Stroke" at bounding box center [399, 265] width 93 height 77
click at [369, 268] on div at bounding box center [385, 268] width 37 height 37
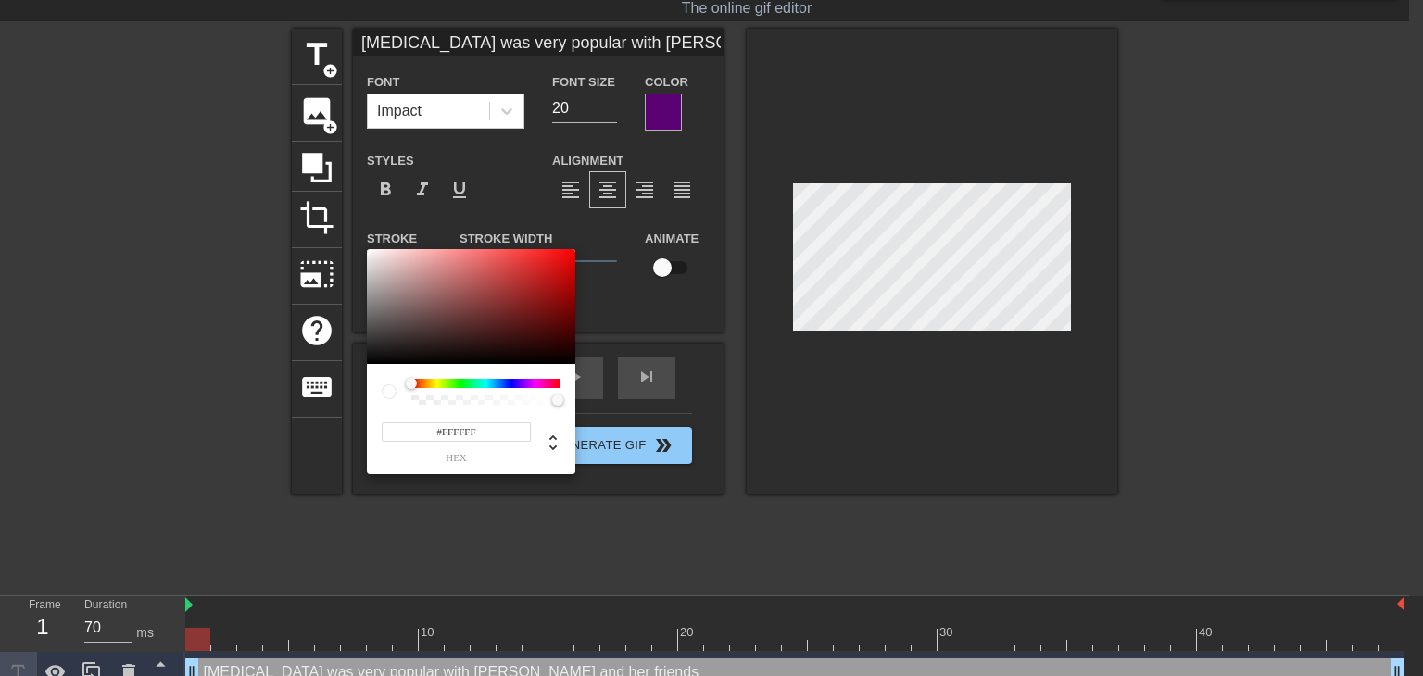
type input "[MEDICAL_DATA] was very popular with [PERSON_NAME] and her friends"
type input "#3E2020"
type input "[MEDICAL_DATA] was very popular with [PERSON_NAME] and her friends"
type input "#3B1E1E"
type input "[MEDICAL_DATA] was very popular with [PERSON_NAME] and her friends"
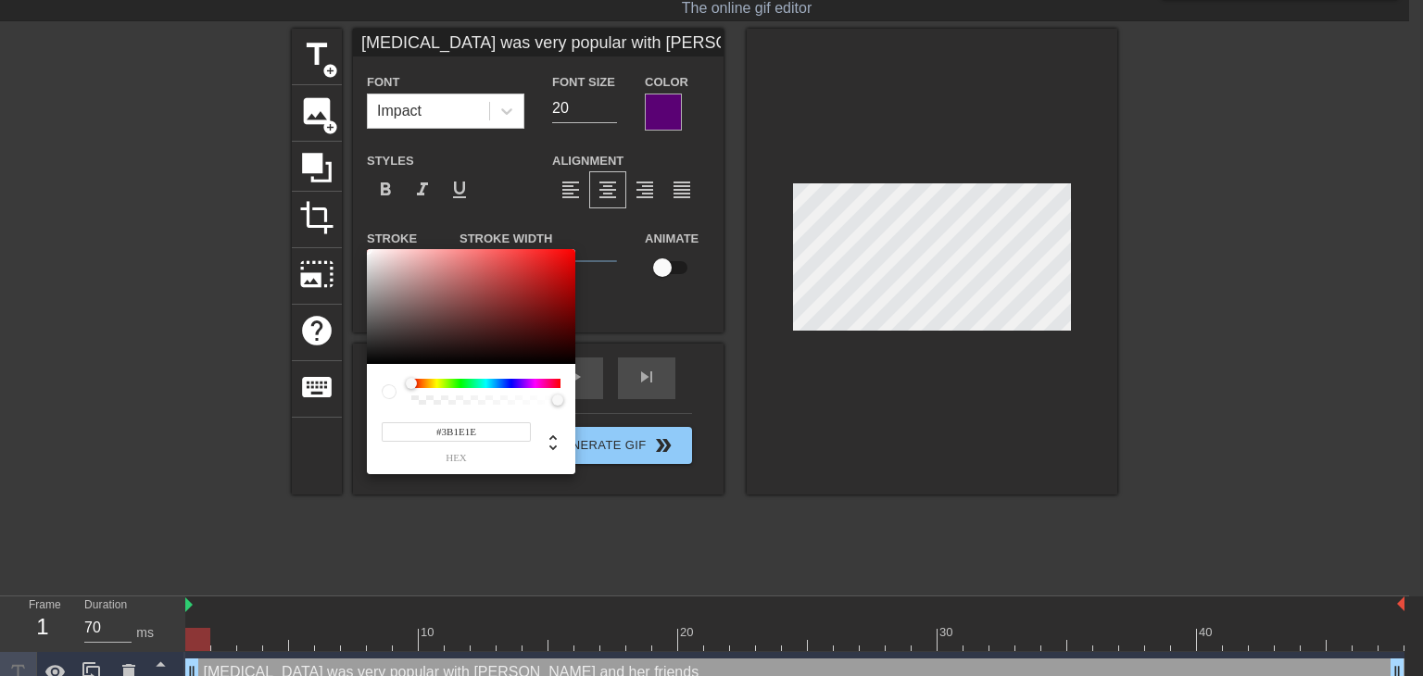
type input "#1A0A0A"
type input "[MEDICAL_DATA] was very popular with [PERSON_NAME] and her friends"
type input "#000000"
type input "[MEDICAL_DATA] was very popular with [PERSON_NAME] and her friends"
drag, startPoint x: 467, startPoint y: 336, endPoint x: 604, endPoint y: 384, distance: 145.0
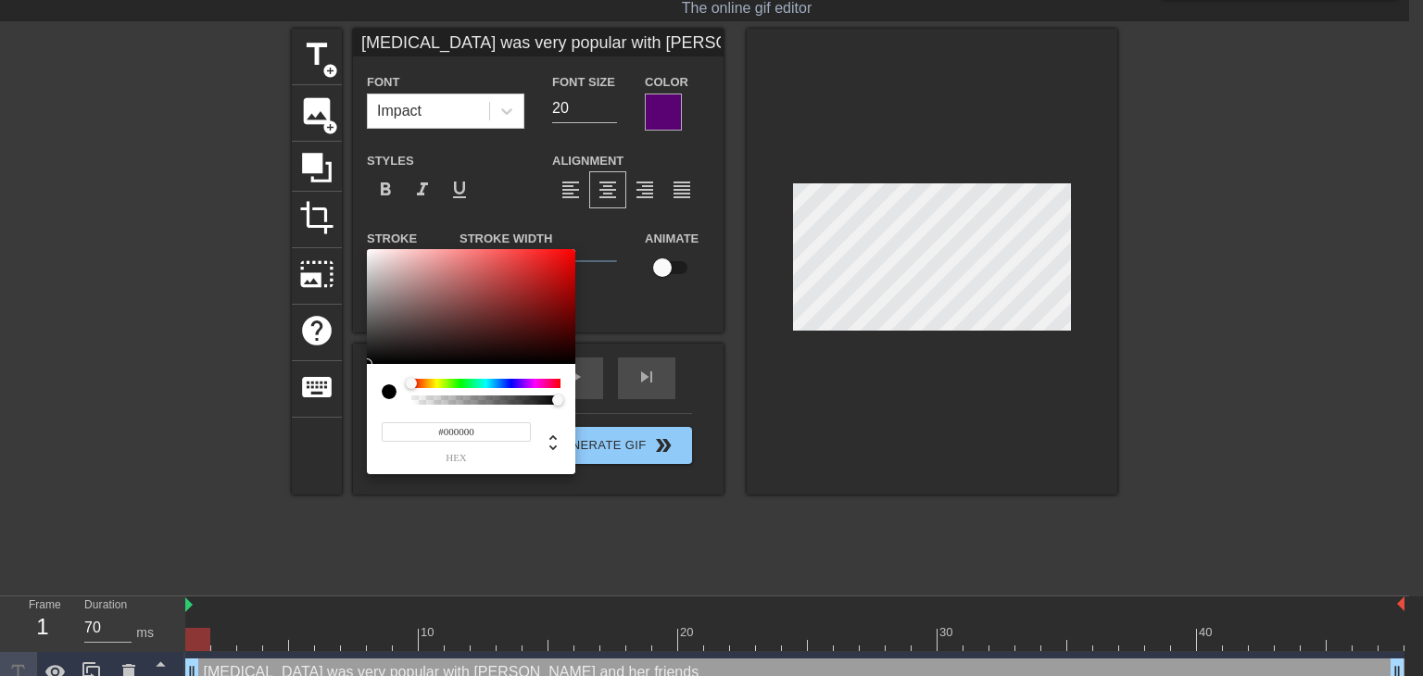
click at [604, 384] on div "#000000 hex" at bounding box center [711, 338] width 1423 height 676
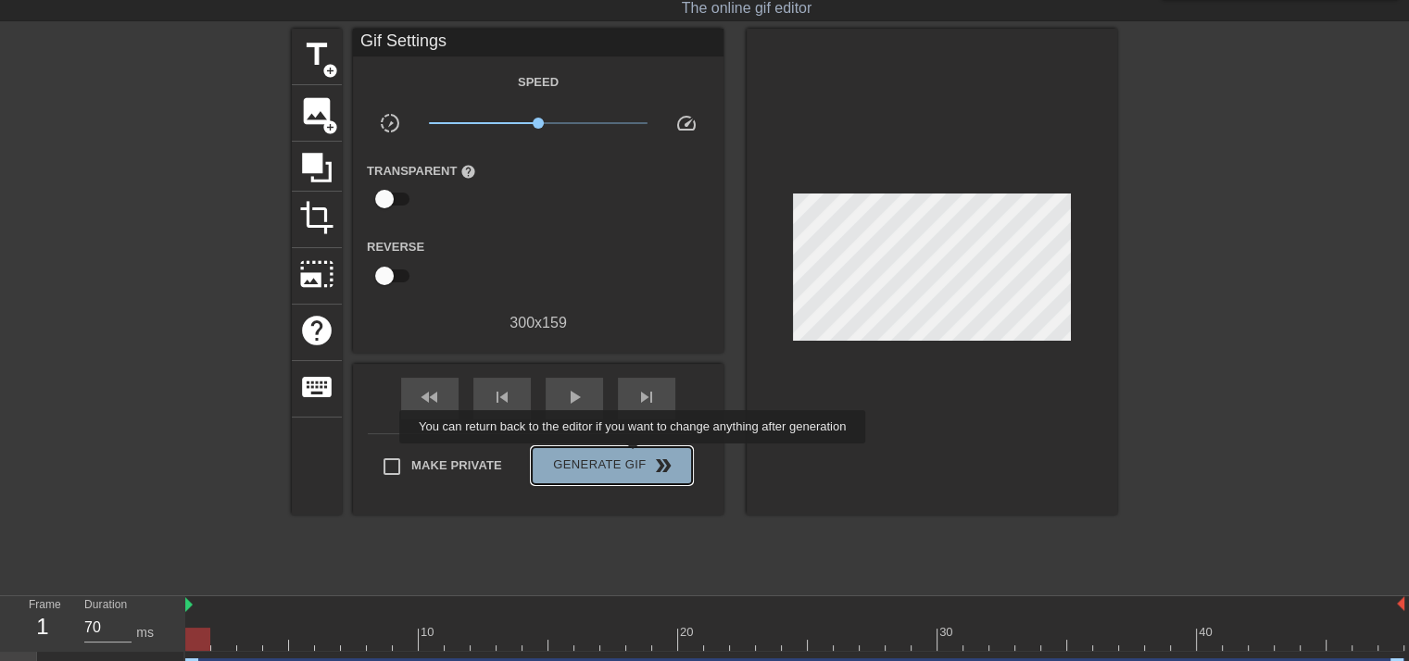
click at [635, 457] on span "Generate Gif double_arrow" at bounding box center [611, 466] width 145 height 22
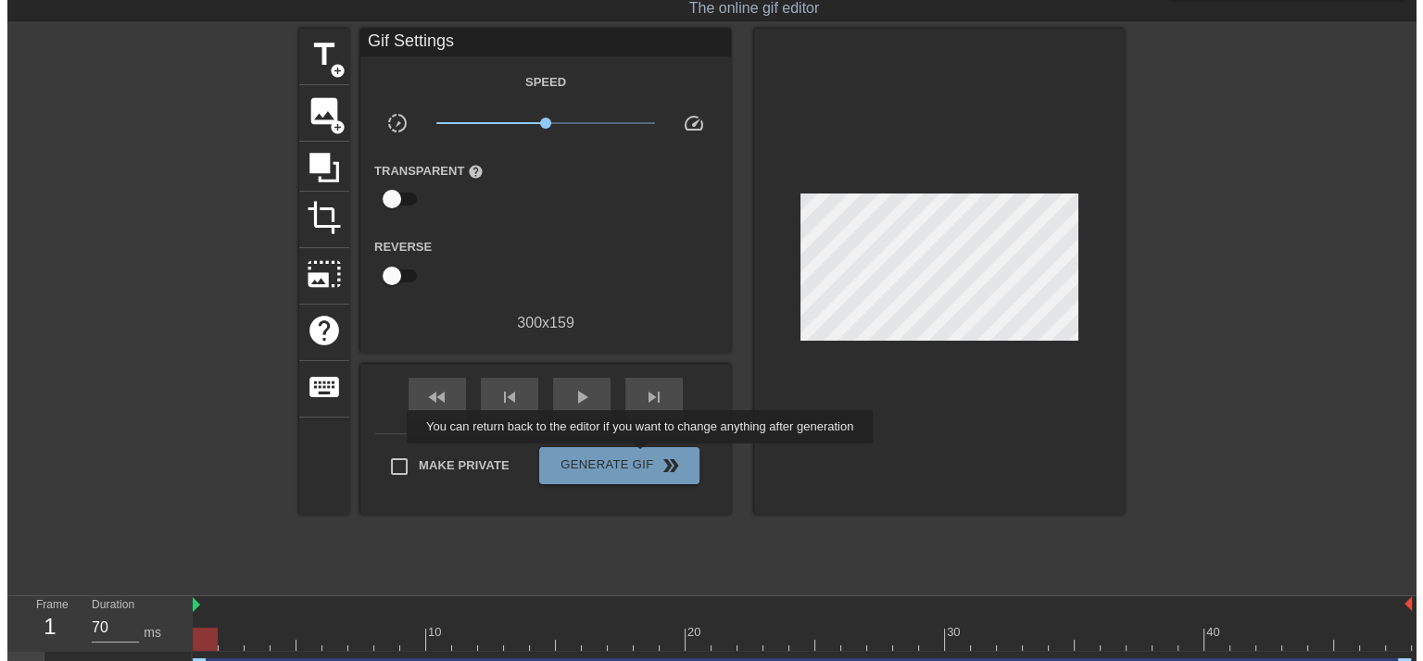
scroll to position [0, 0]
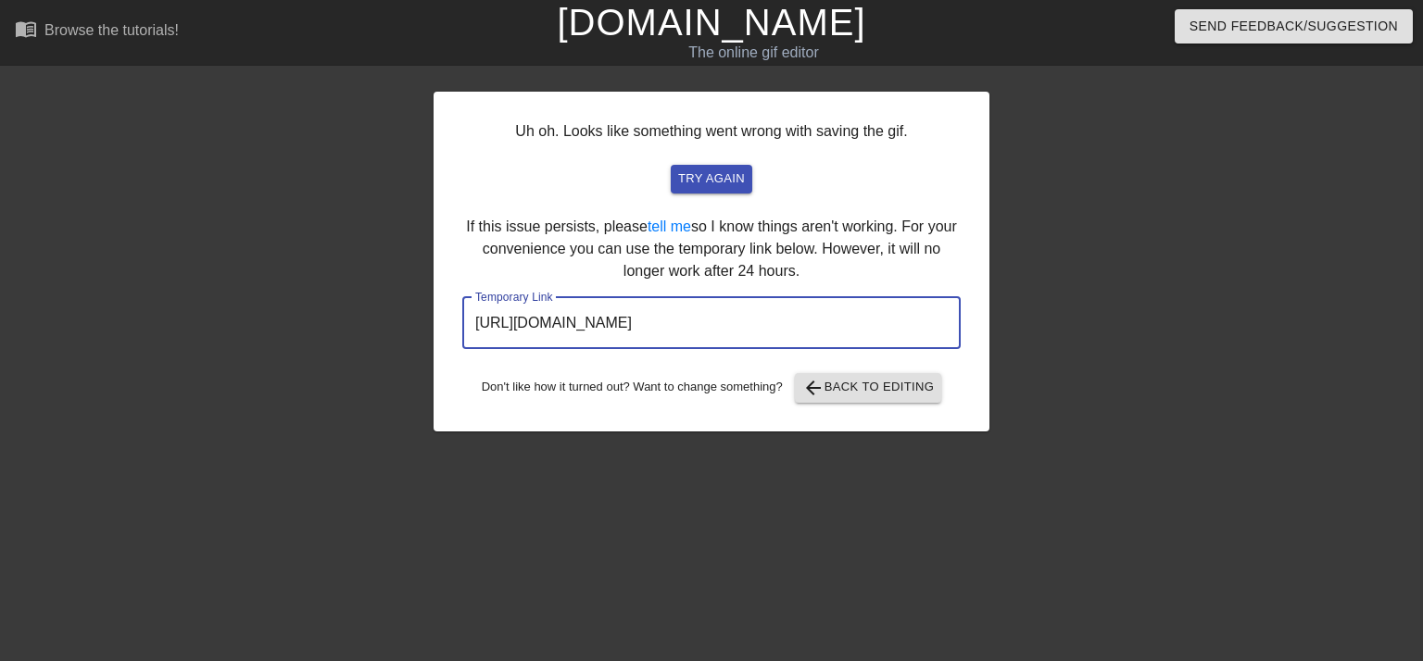
click at [675, 328] on input "[URL][DOMAIN_NAME]" at bounding box center [711, 323] width 498 height 52
